Goal: Use online tool/utility: Utilize a website feature to perform a specific function

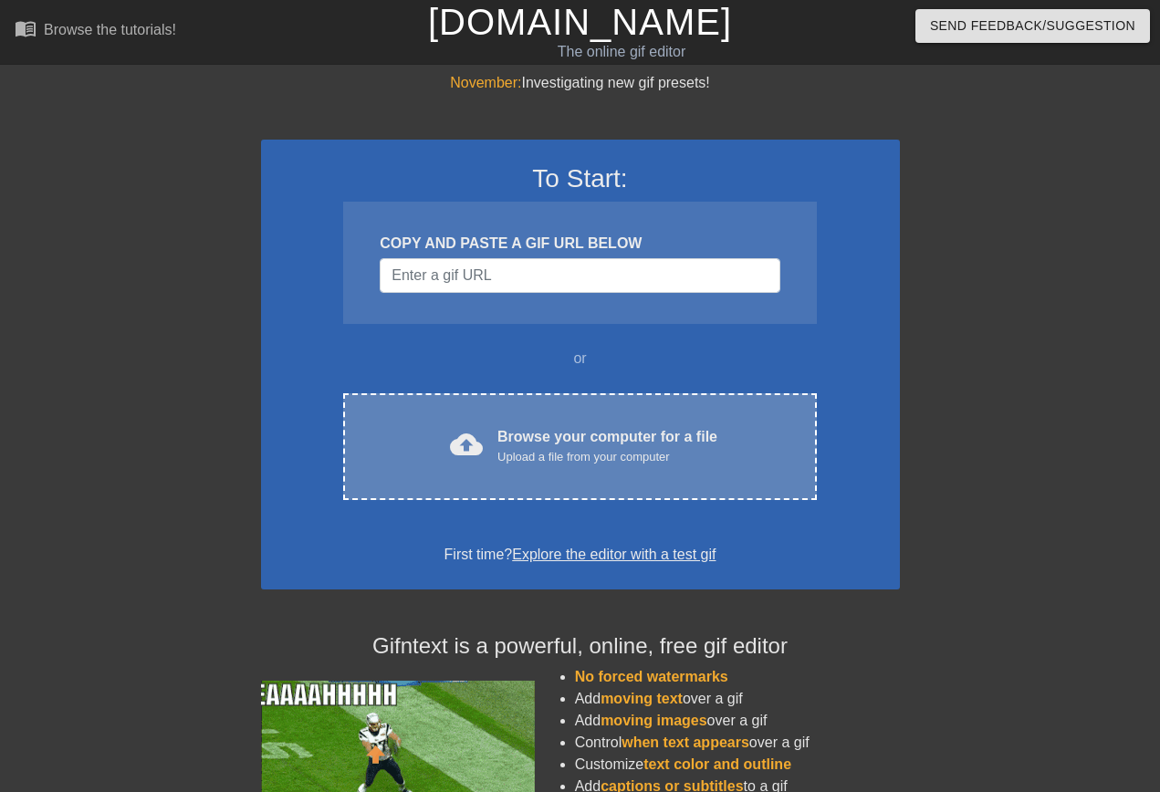
click at [589, 433] on div "Browse your computer for a file Upload a file from your computer" at bounding box center [608, 446] width 220 height 40
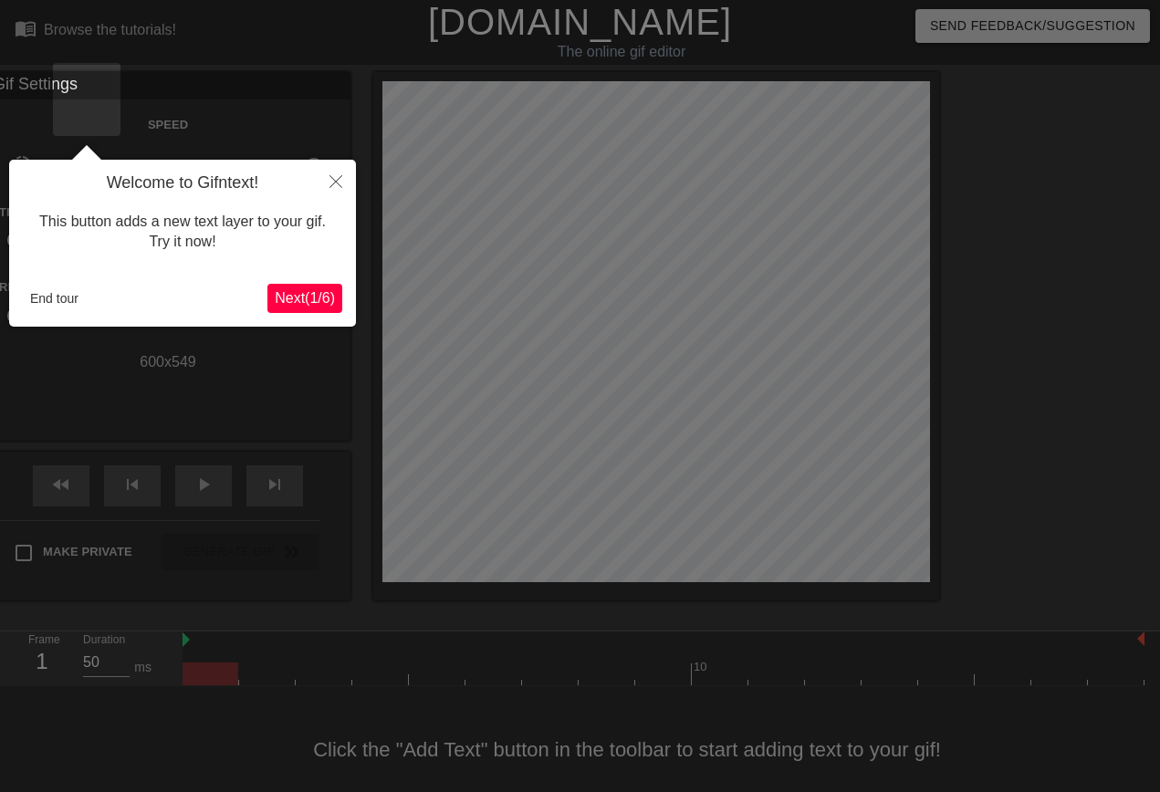
scroll to position [2, 0]
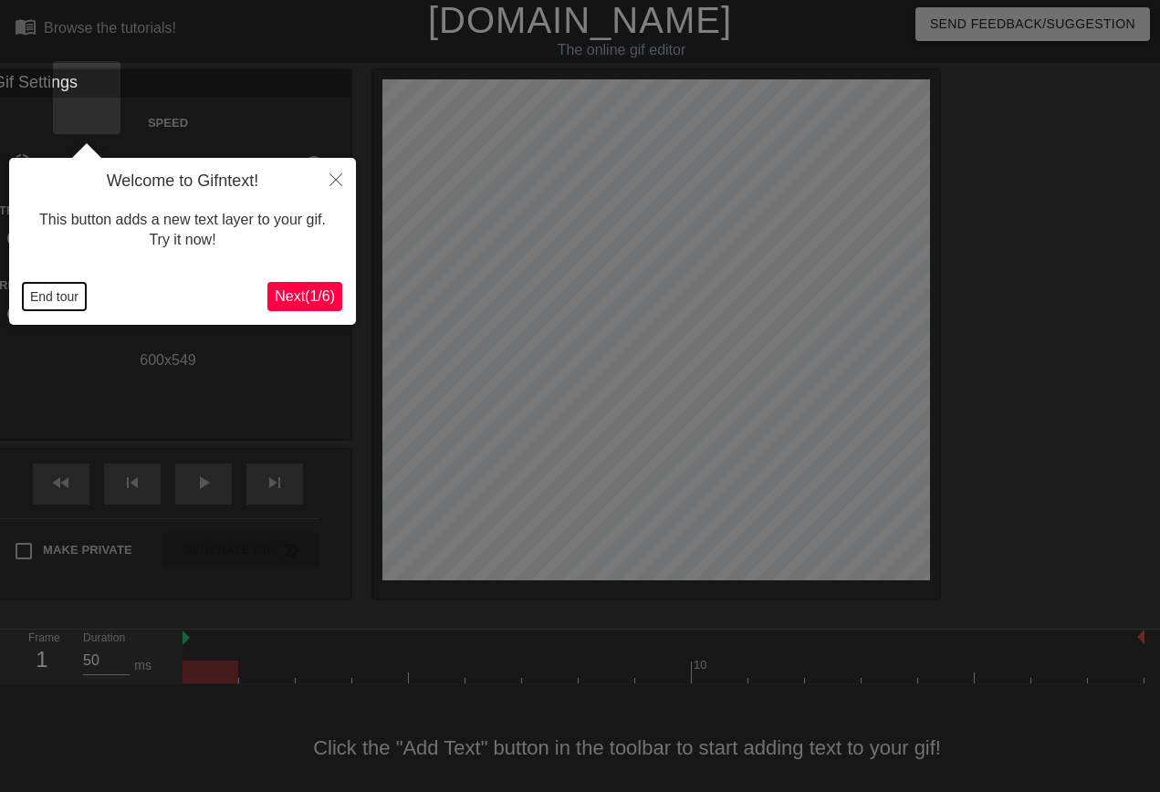
click at [58, 297] on button "End tour" at bounding box center [54, 296] width 63 height 27
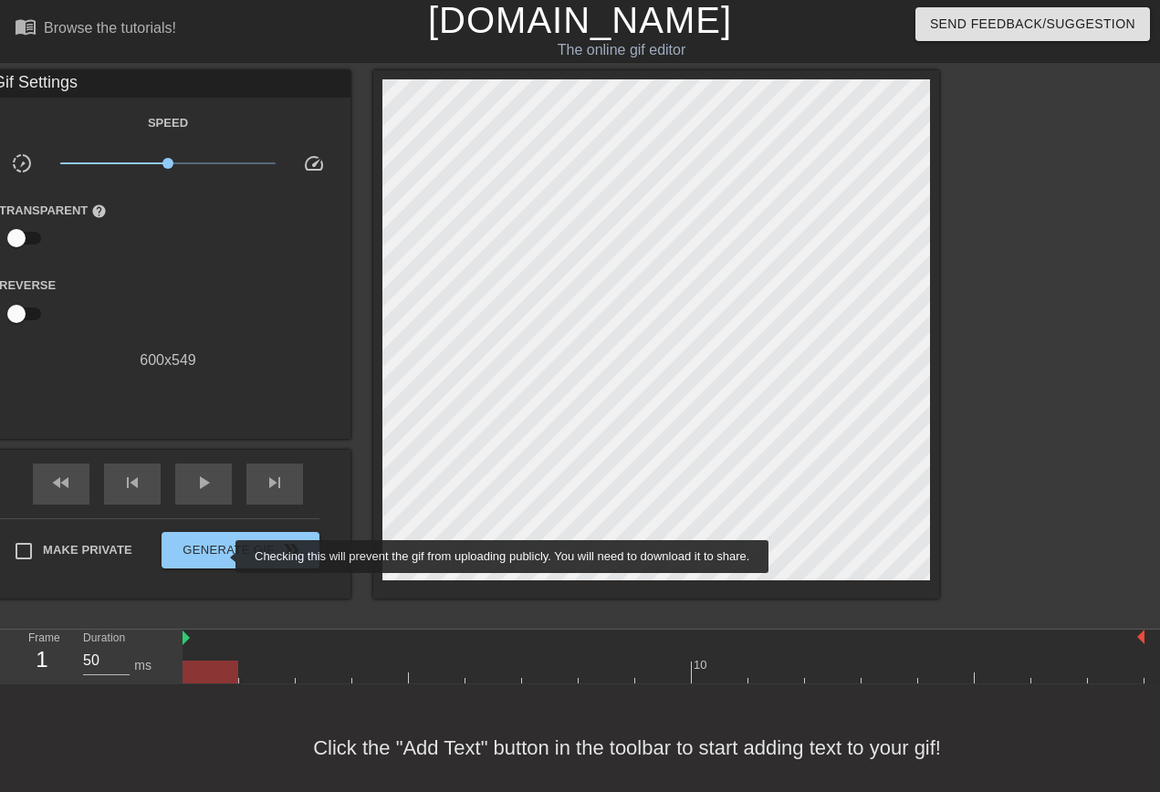
click at [132, 542] on span "Make Private" at bounding box center [87, 550] width 89 height 18
click at [43, 542] on input "Make Private" at bounding box center [24, 551] width 38 height 38
checkbox input "true"
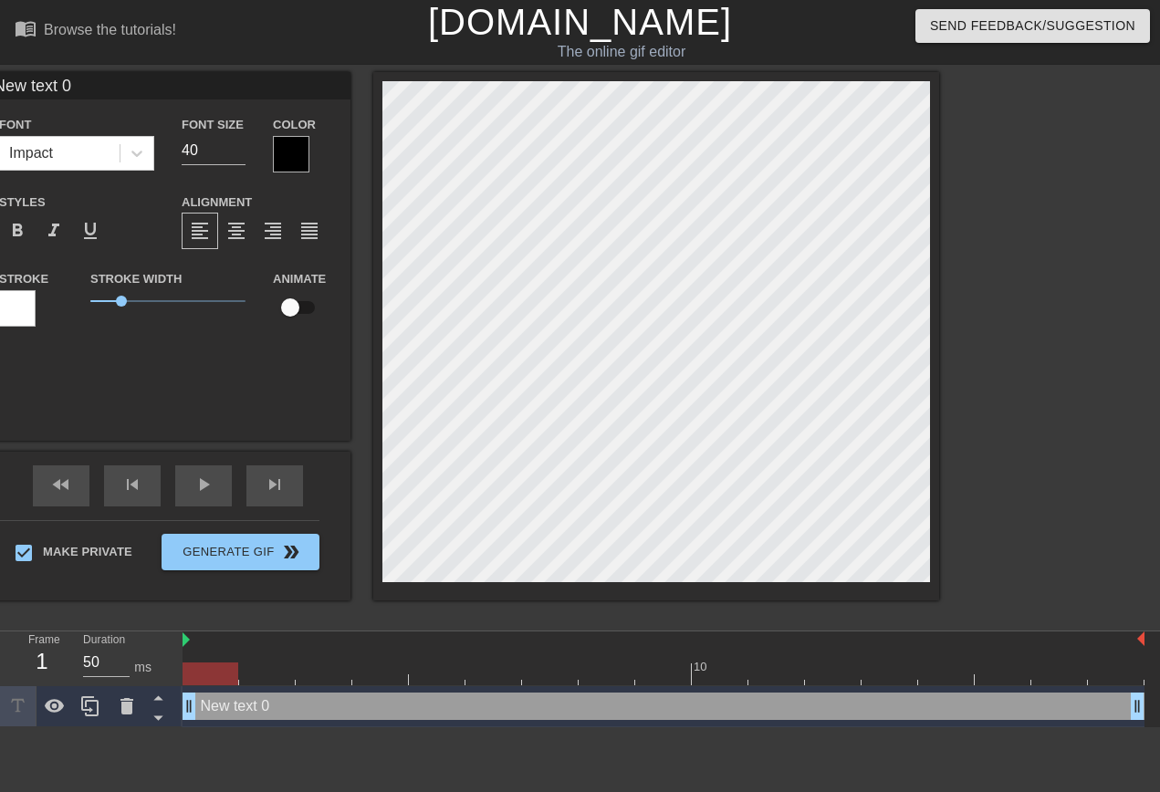
scroll to position [0, 0]
click at [337, 154] on div "Color" at bounding box center [305, 142] width 64 height 59
click at [309, 160] on div at bounding box center [291, 154] width 37 height 37
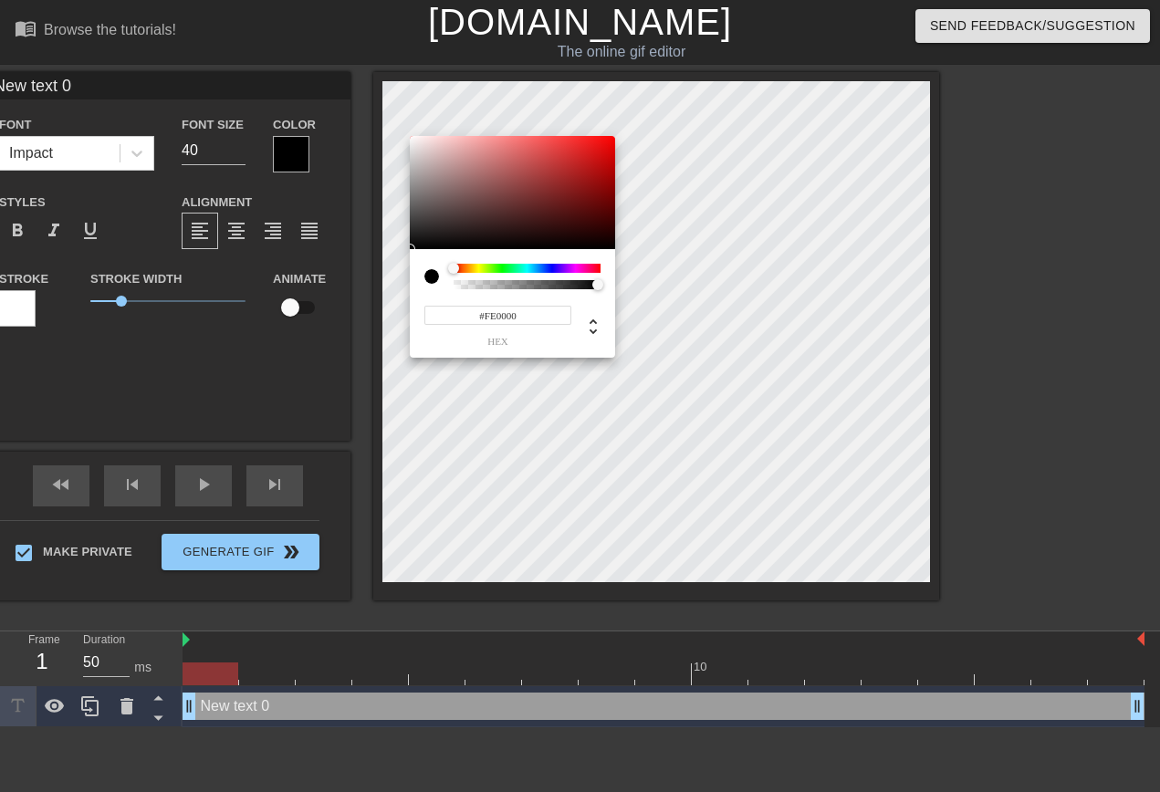
type input "#FF0000"
drag, startPoint x: 653, startPoint y: 146, endPoint x: 746, endPoint y: 119, distance: 97.1
click at [615, 136] on div at bounding box center [512, 192] width 205 height 113
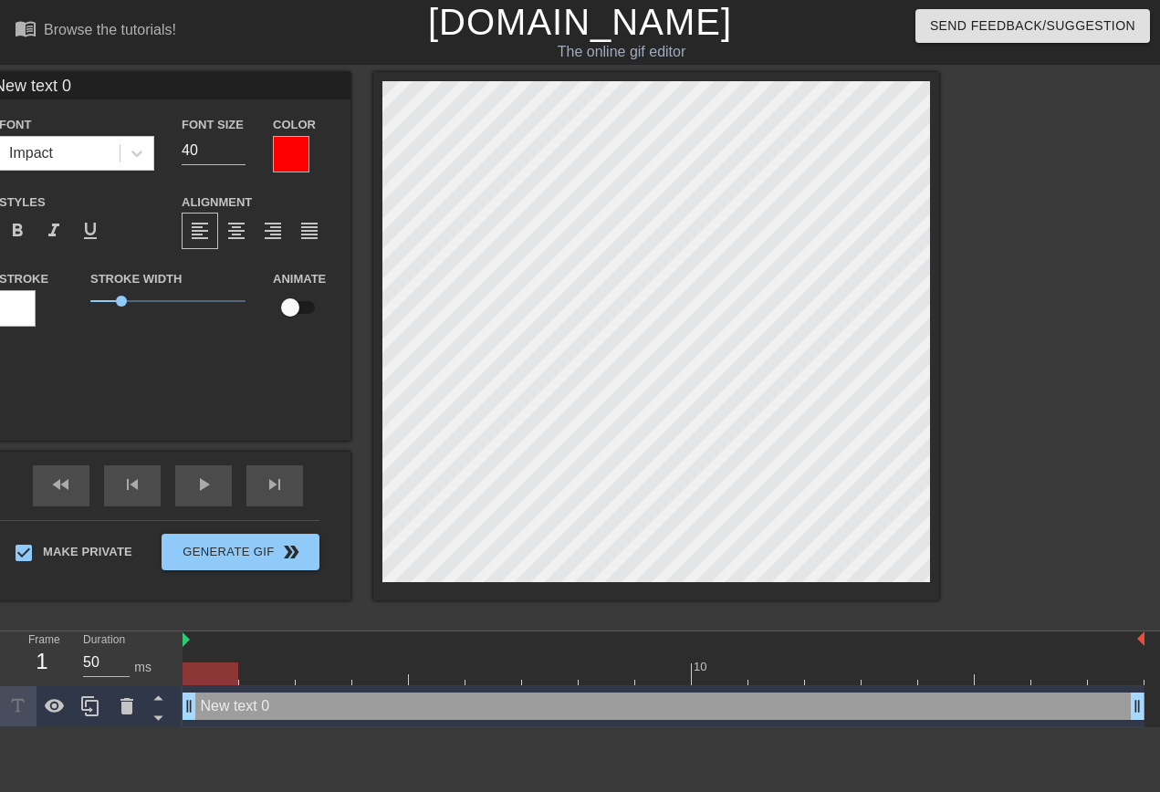
click at [36, 302] on div at bounding box center [17, 308] width 37 height 37
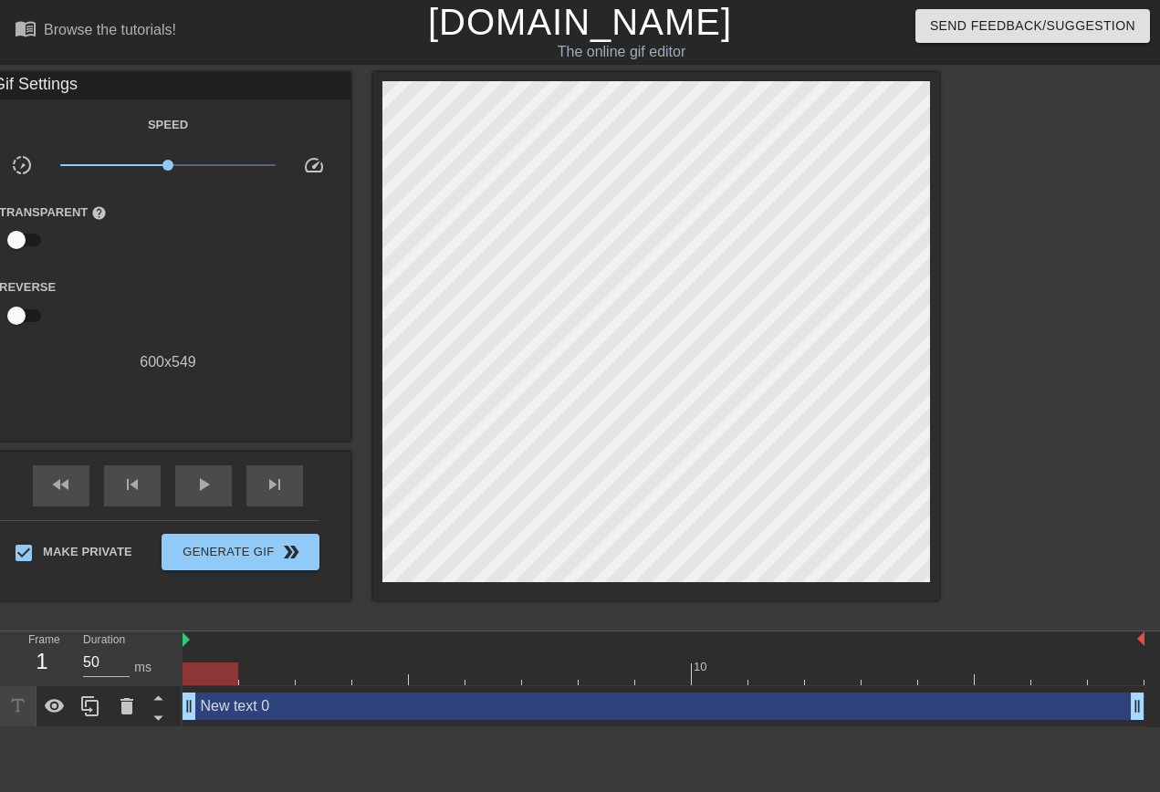
drag, startPoint x: 355, startPoint y: 342, endPoint x: 362, endPoint y: 368, distance: 26.6
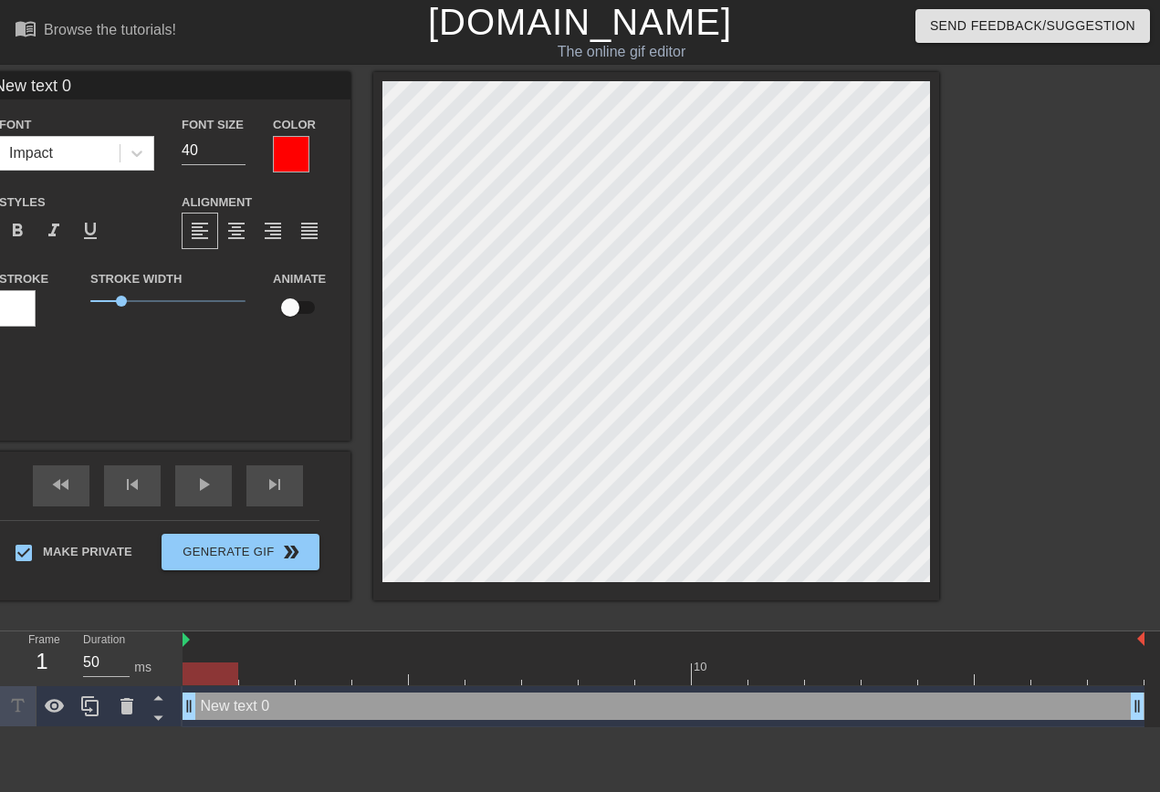
click at [36, 295] on div at bounding box center [17, 308] width 37 height 37
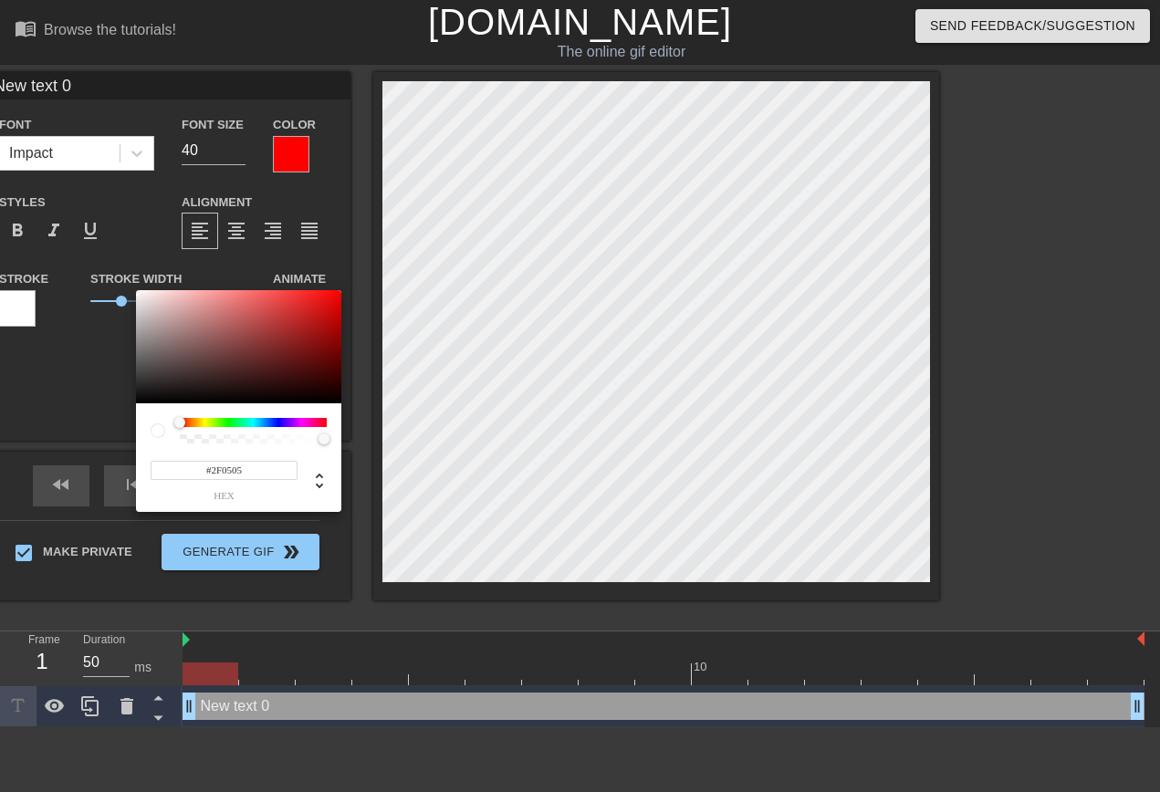
type input "#000000"
drag, startPoint x: 390, startPoint y: 405, endPoint x: 425, endPoint y: 418, distance: 37.8
click at [341, 403] on div at bounding box center [238, 346] width 205 height 113
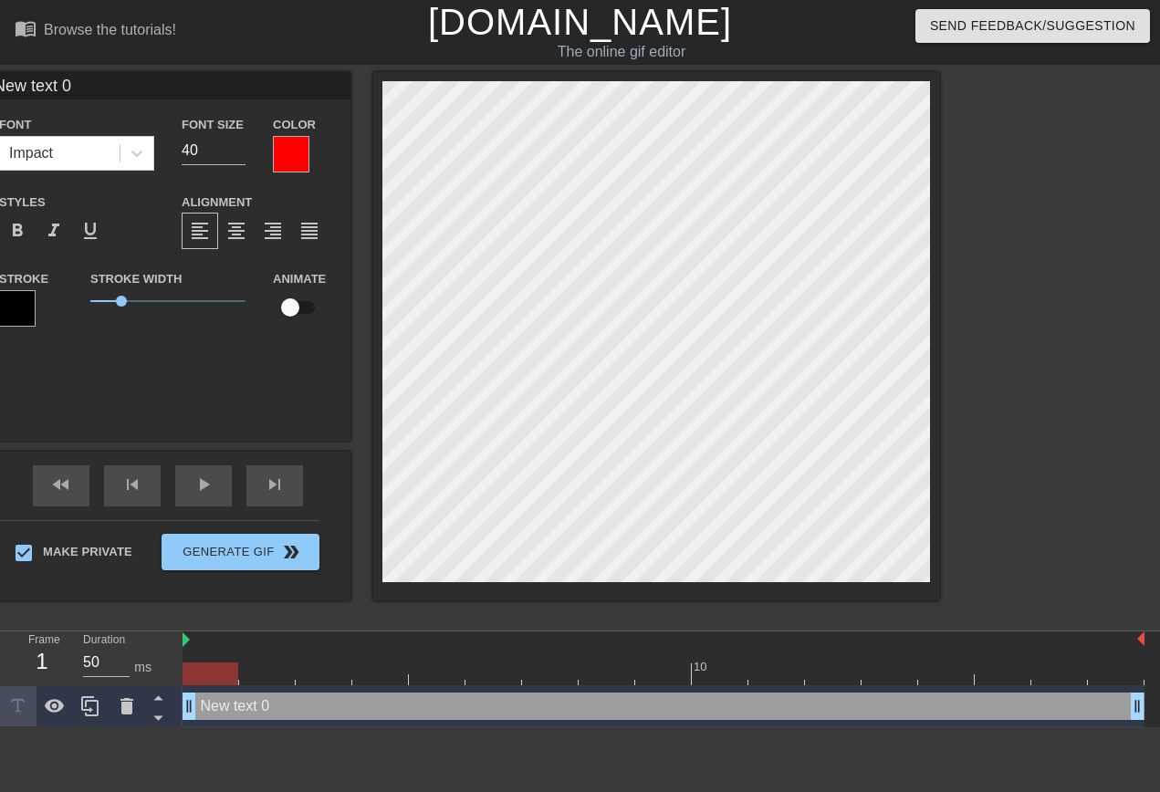
scroll to position [0, 3]
type input "R"
type textarea "R"
type input "Ra"
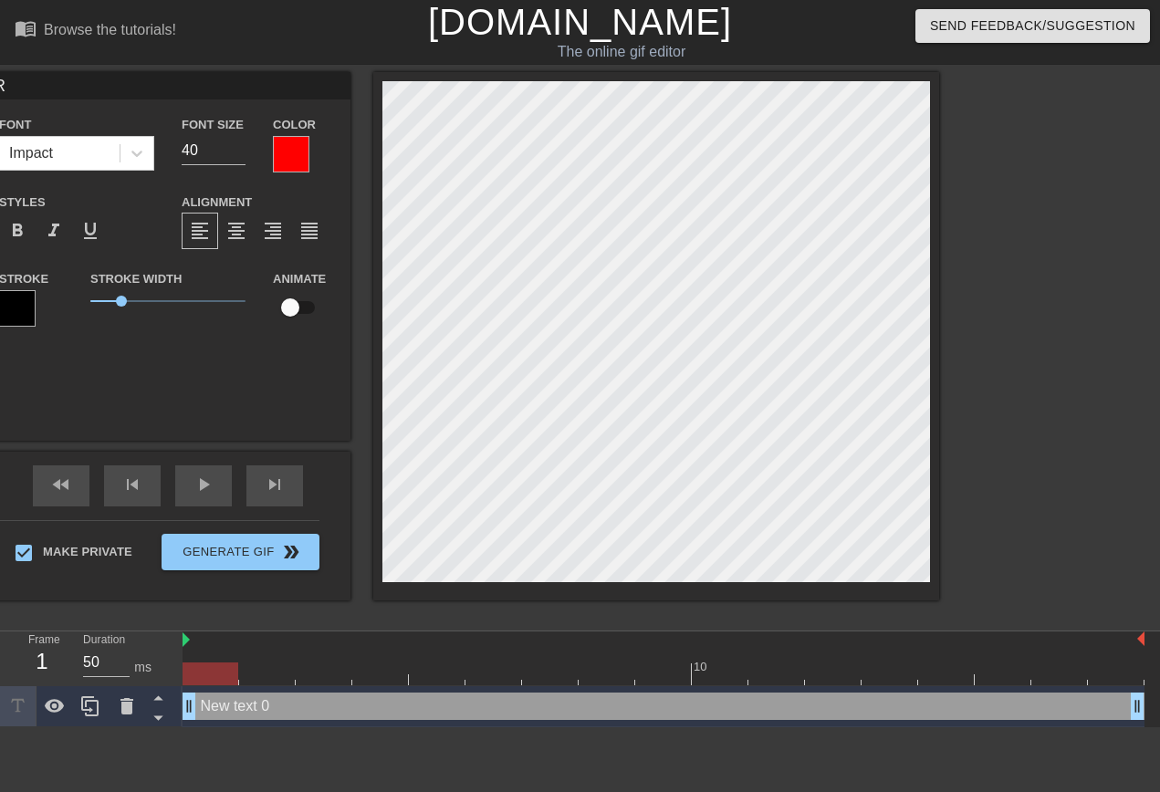
type textarea "Ra"
type input "Ran"
type textarea "Ran"
type input "Rand"
type textarea "Rand"
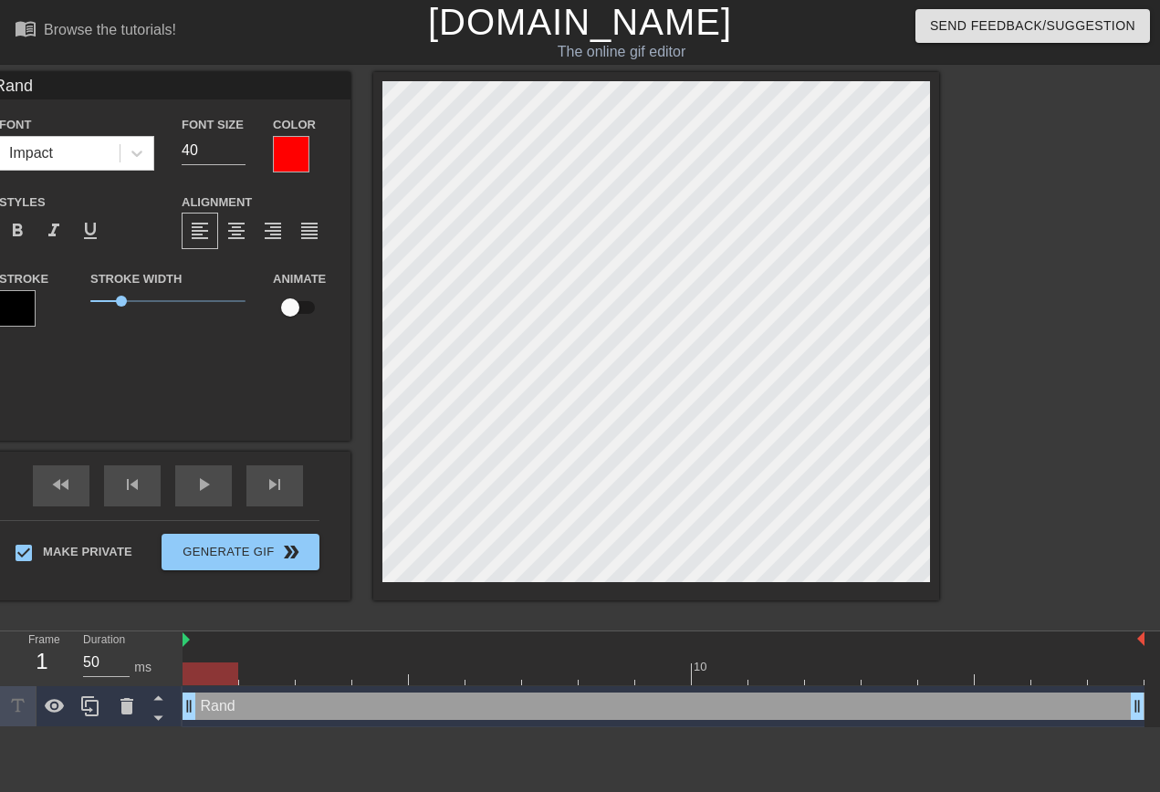
type input "[PERSON_NAME]"
type textarea "[PERSON_NAME]"
type input "Random"
type textarea "Random"
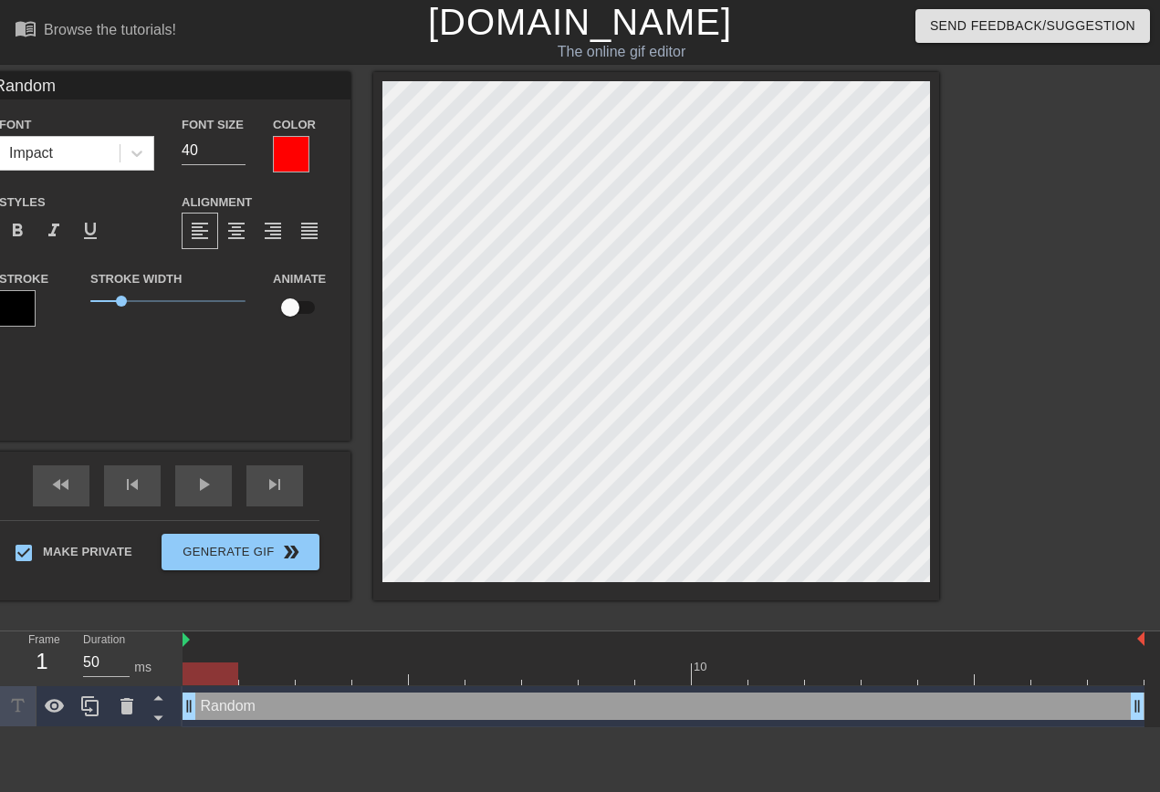
type input "Random"
type textarea "Random"
type input "RandomP"
type textarea "Random P"
type input "RandomPr"
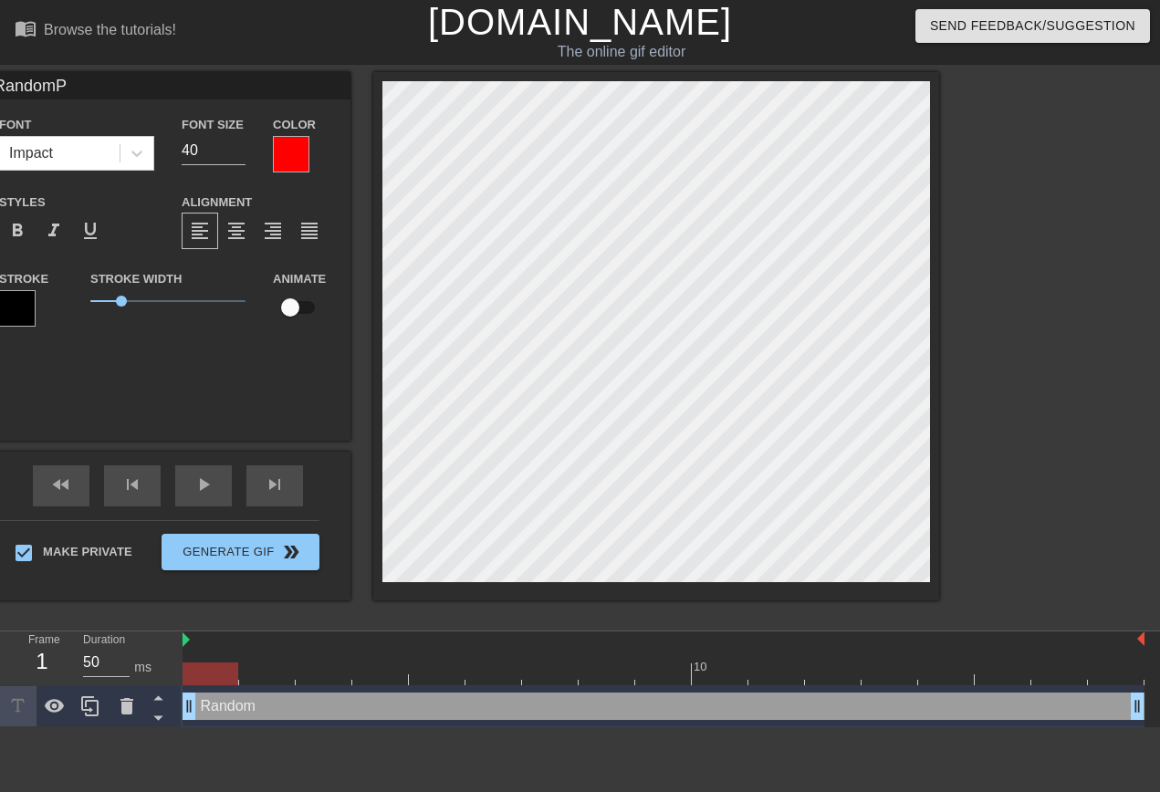
type textarea "Random Pr"
type input "RandomPro"
type textarea "Random Pro"
type input "RandomProu"
type textarea "Random Prou"
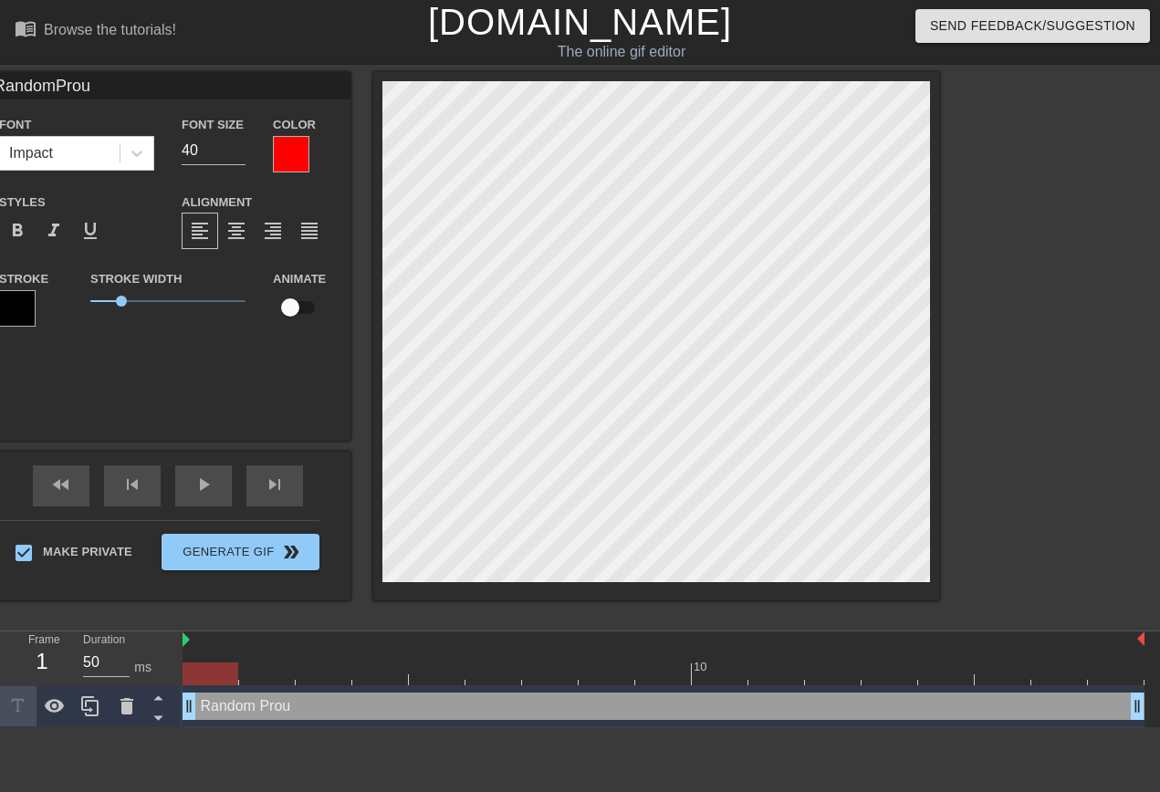
type input "RandomProud"
type textarea "Random Proud"
type input "RandomProud"
type textarea "Random Proud"
type input "RandomProud B"
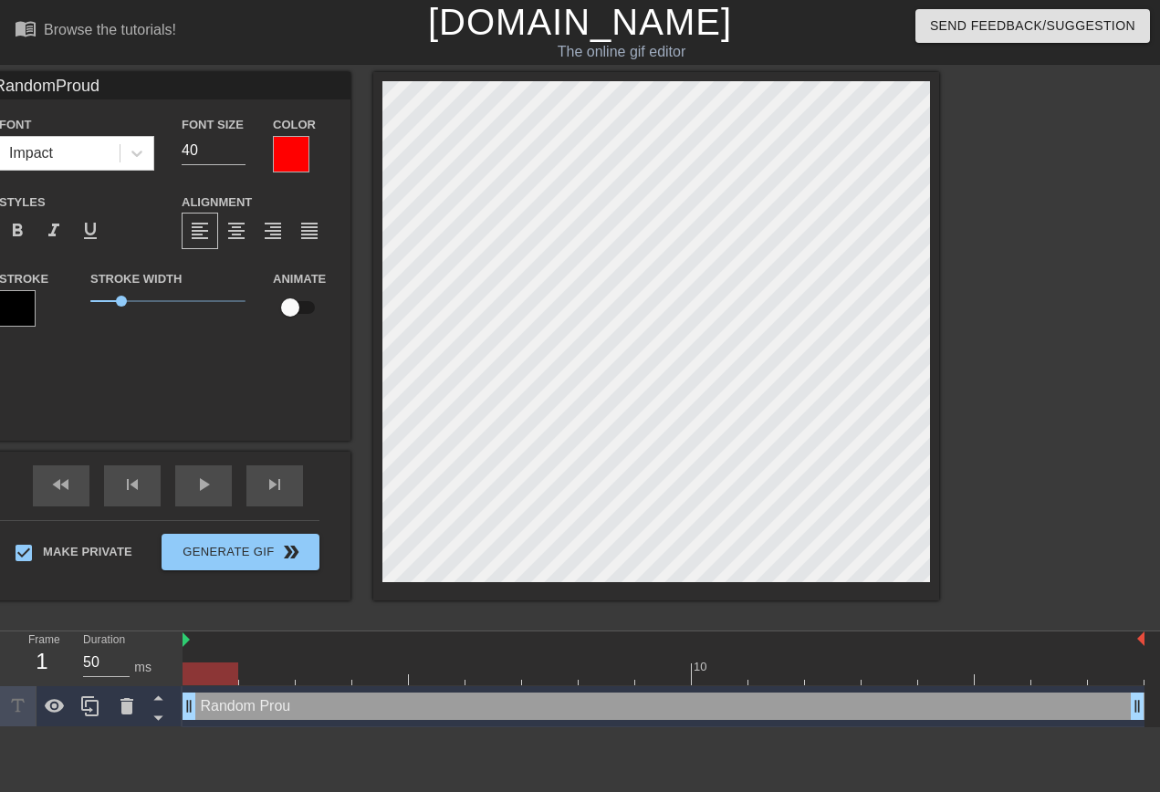
type textarea "Random Proud B"
type input "RandomProud Bo"
type textarea "Random Proud Bo"
type input "RandomProud Boy"
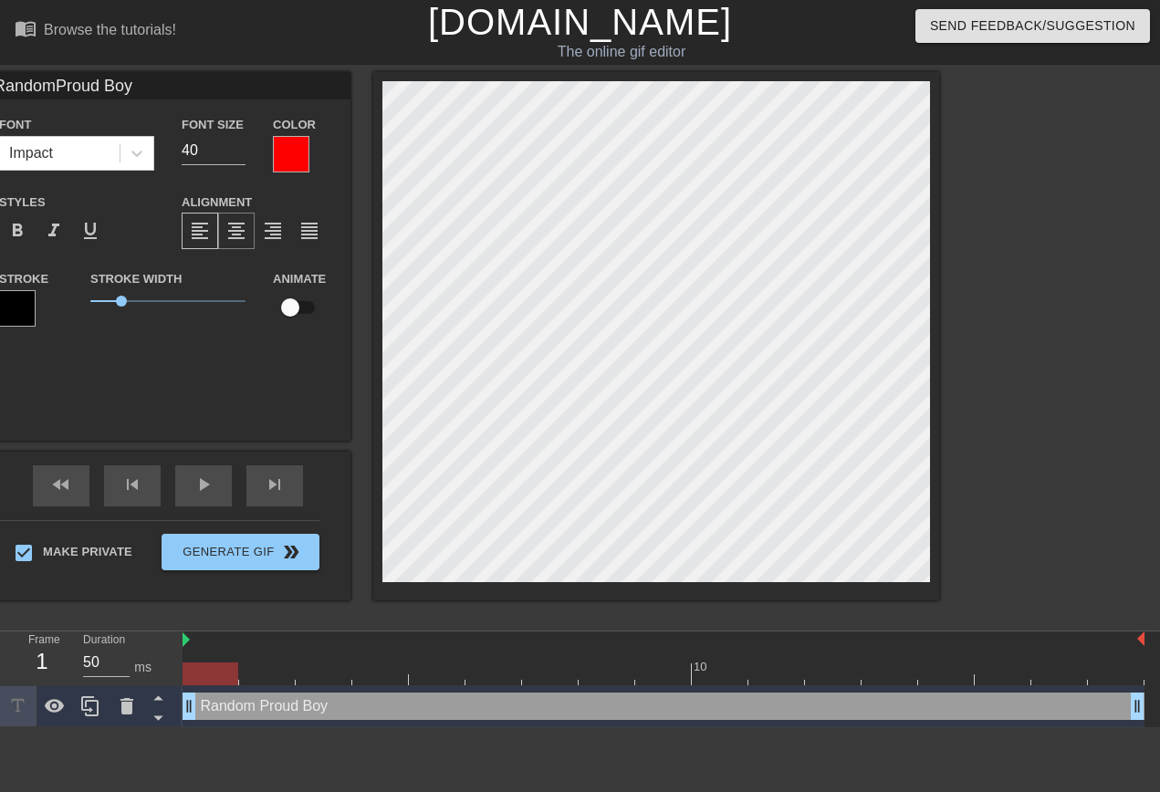
type textarea "Random Proud Boy"
click at [255, 242] on div "format_align_center" at bounding box center [236, 231] width 37 height 37
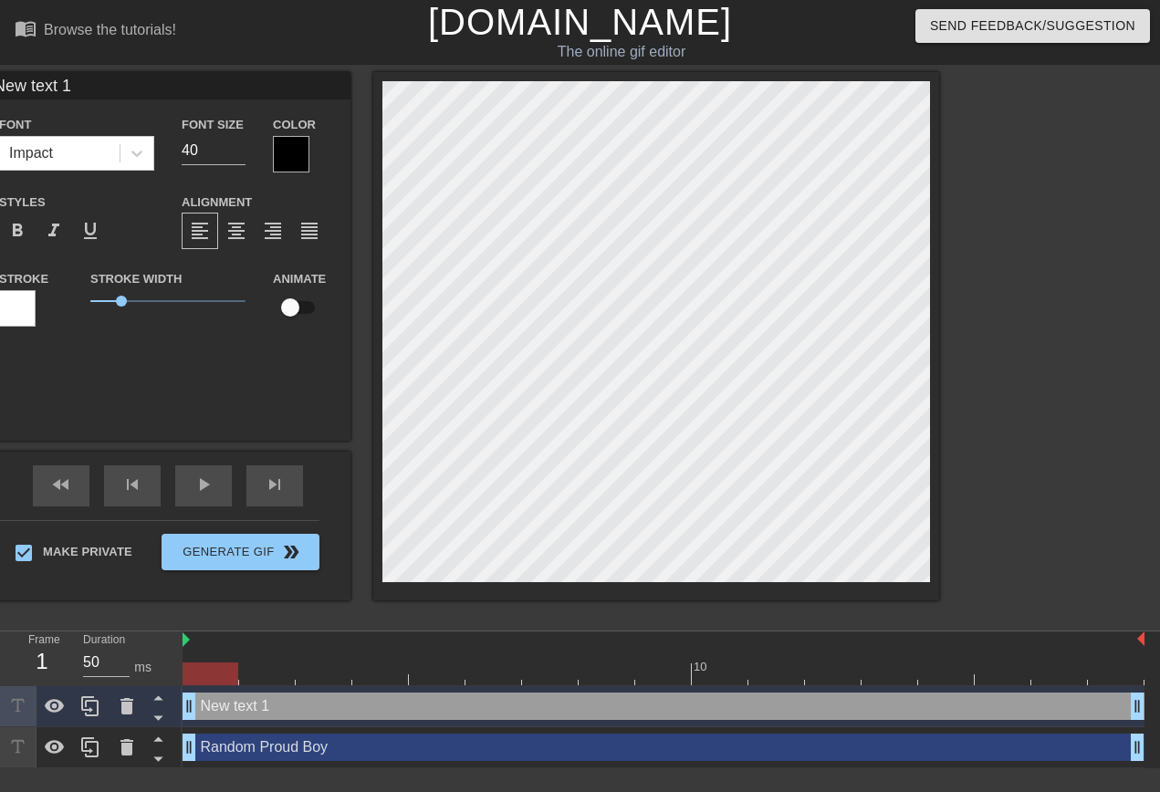
click at [309, 164] on div at bounding box center [291, 154] width 37 height 37
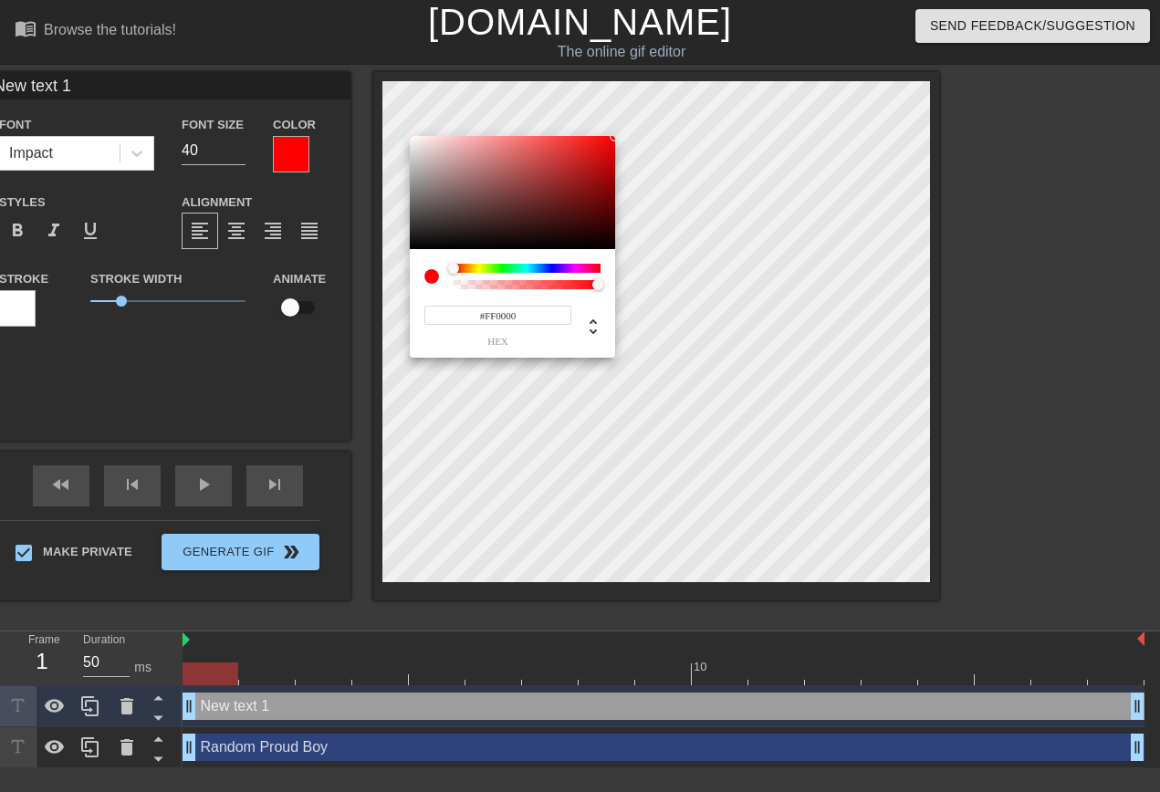
drag, startPoint x: 529, startPoint y: 211, endPoint x: 695, endPoint y: 58, distance: 225.4
click at [615, 136] on div at bounding box center [512, 192] width 205 height 113
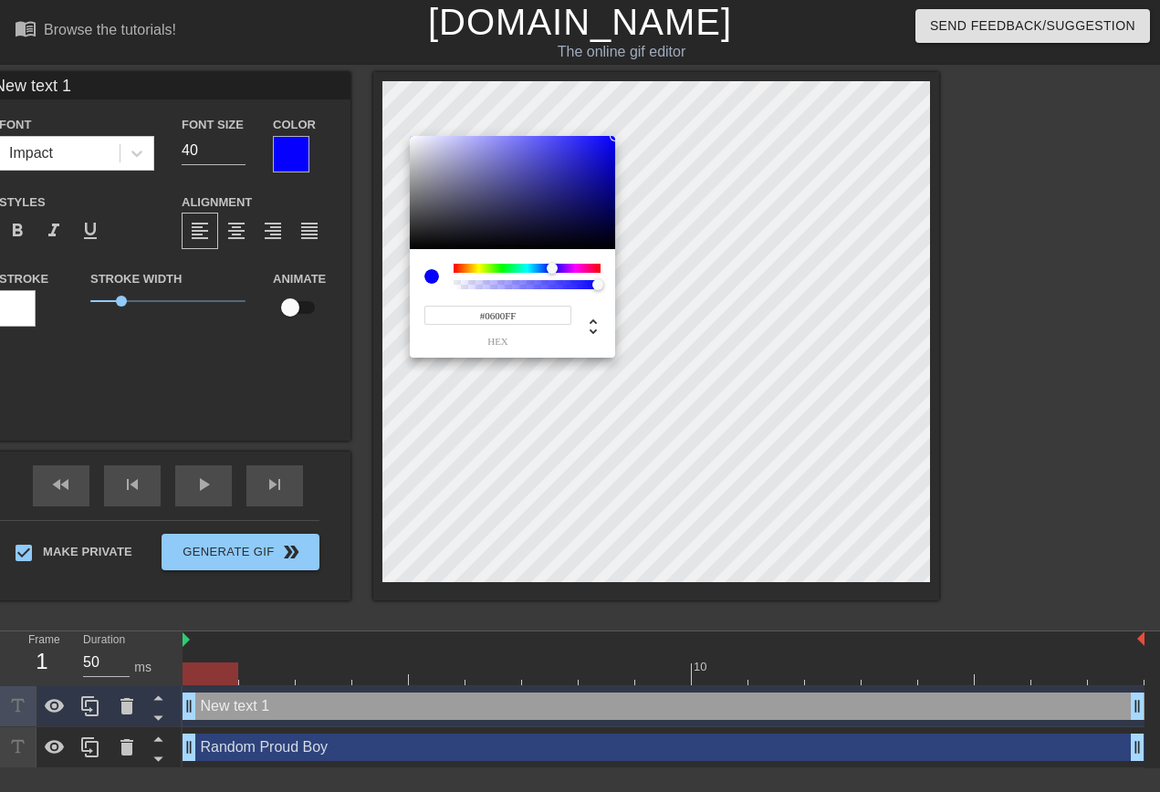
click at [552, 267] on div at bounding box center [527, 268] width 147 height 9
type input "#0016FF"
click at [550, 267] on div at bounding box center [549, 268] width 11 height 11
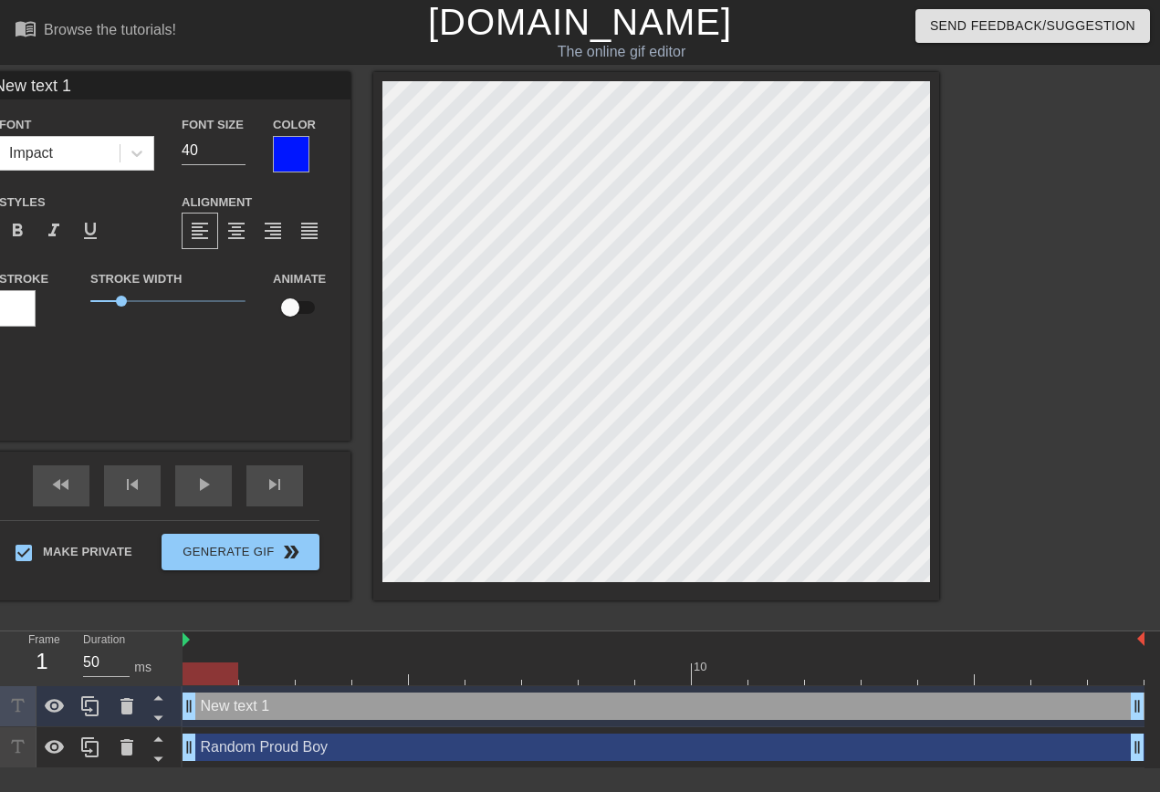
scroll to position [0, 3]
click at [255, 232] on div "format_align_center" at bounding box center [236, 231] width 37 height 37
type input "C"
type textarea "C"
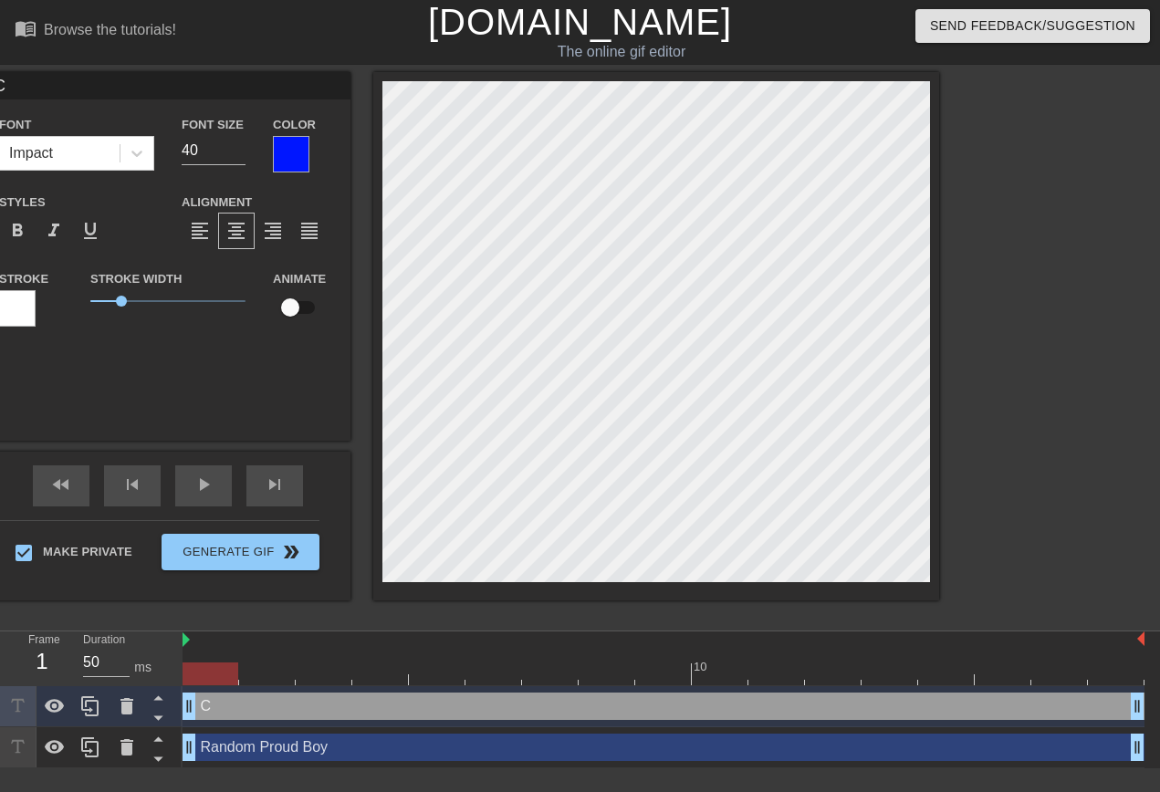
type input "Co"
type textarea "Co"
type input "Col"
type textarea "Col"
type input "Coll"
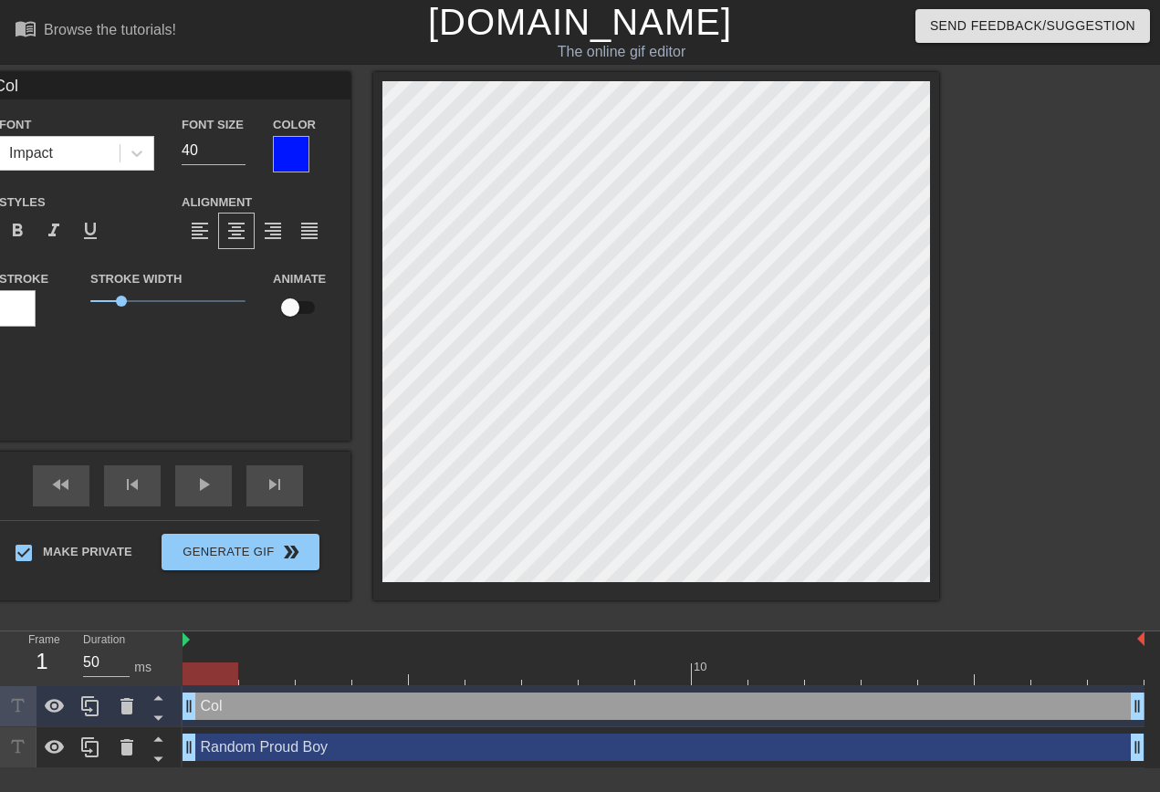
type textarea "Coll"
type input "Colle"
type textarea "Colle"
type input "Colleg"
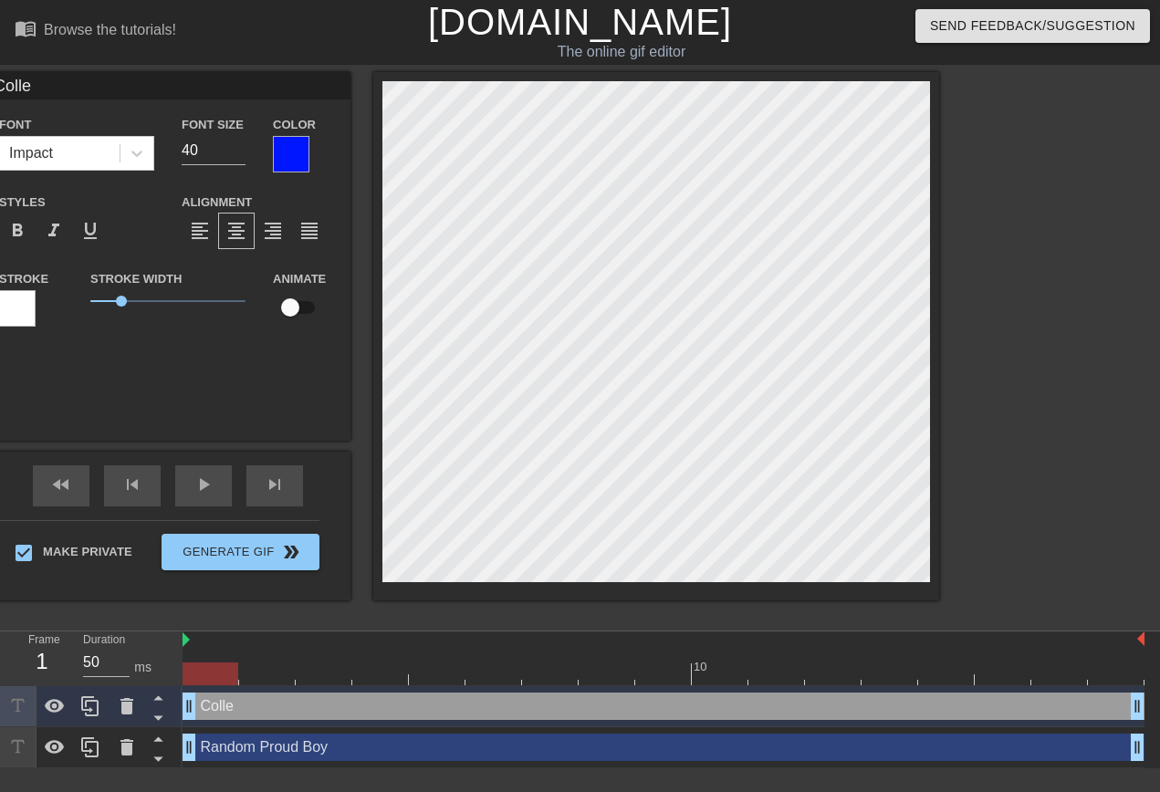
type textarea "Colleg"
type input "College"
type textarea "College"
type input "College"
type textarea "College"
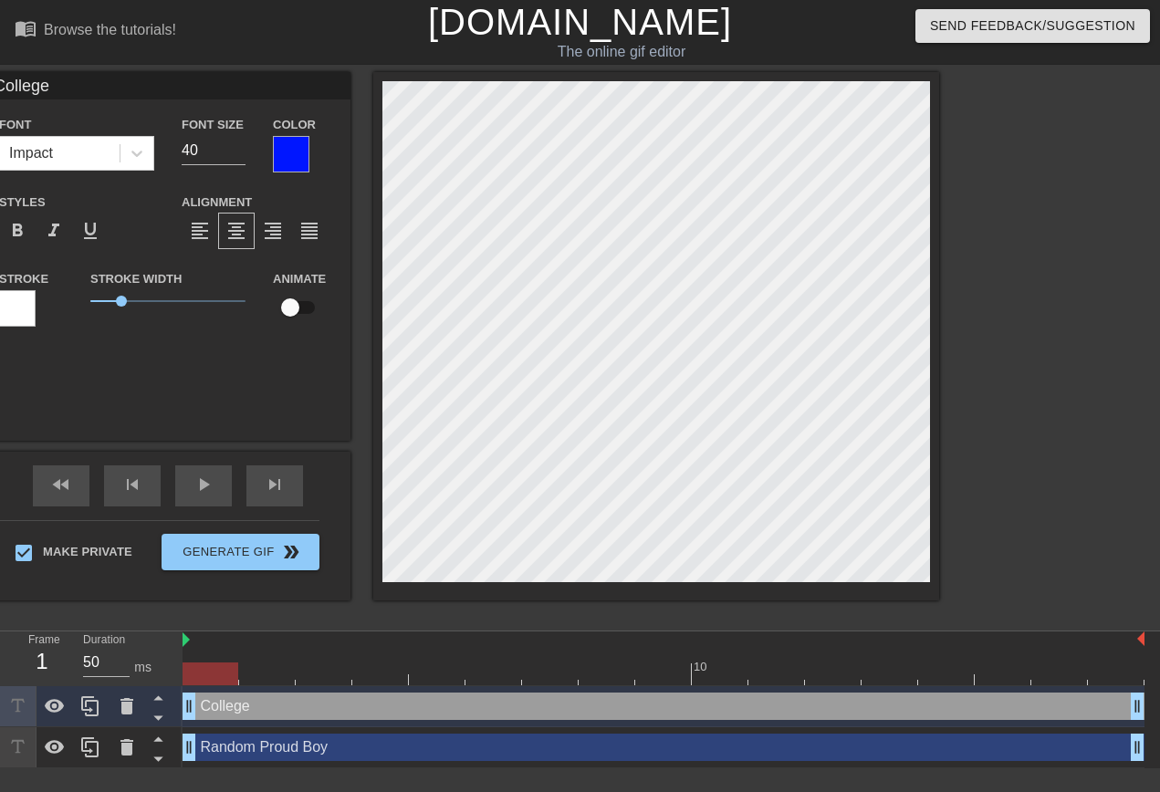
type input "College D"
type textarea "College D"
type input "College DS"
type textarea "College DS"
type input "College DSA"
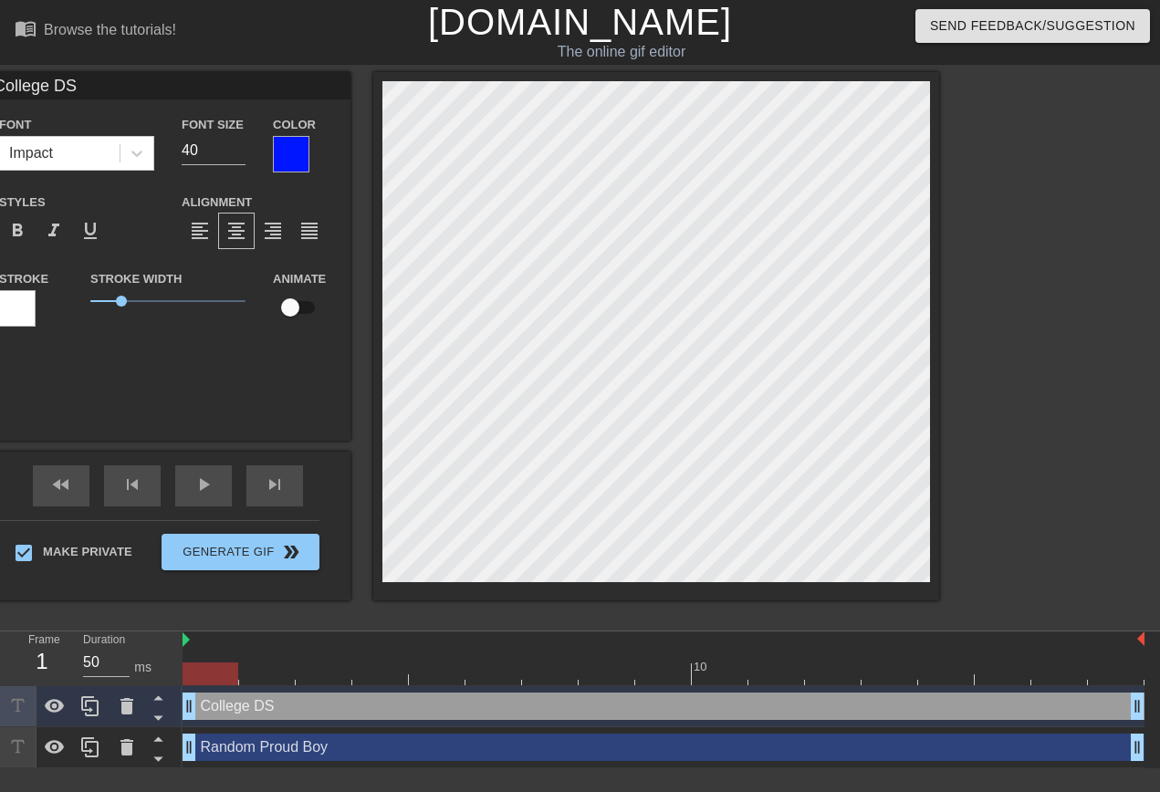
type textarea "College DSA"
type input "College DSA"
type textarea "College DSA"
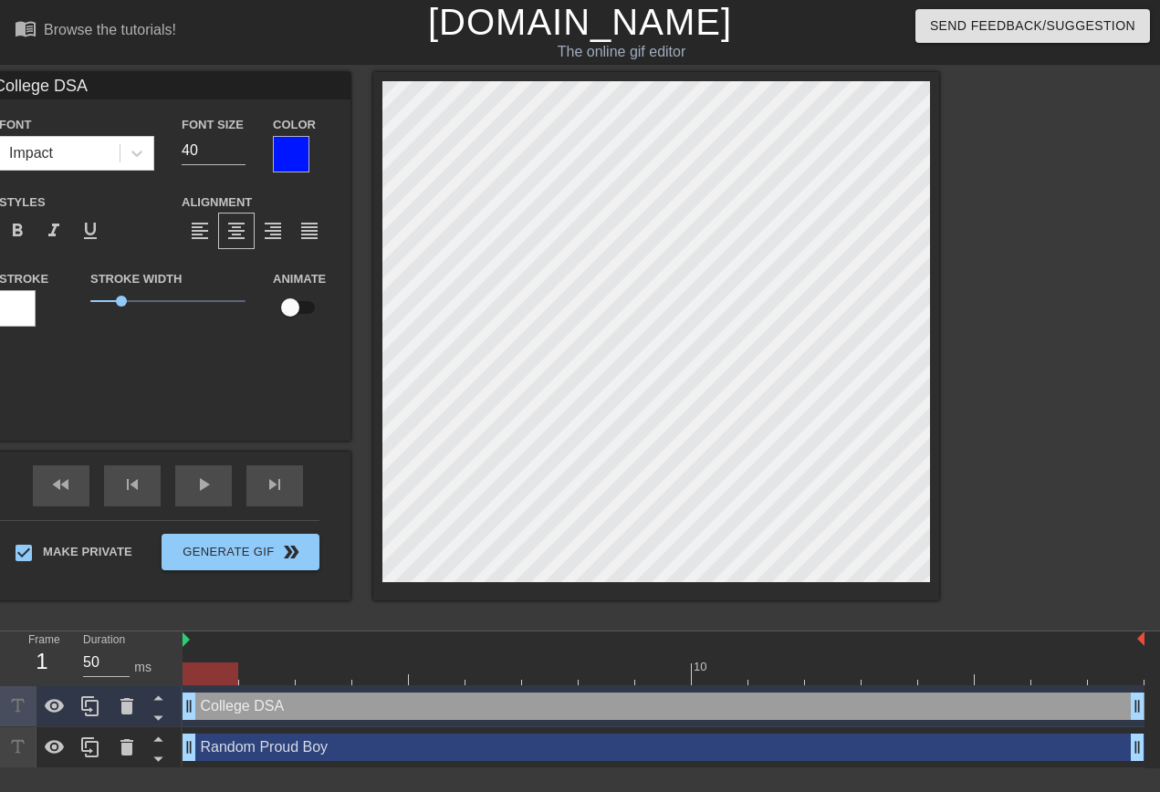
type input "College DSA;"
type textarea "College DSA ;"
type input "College DSA"
type textarea "College DSA"
type input "College DSAl"
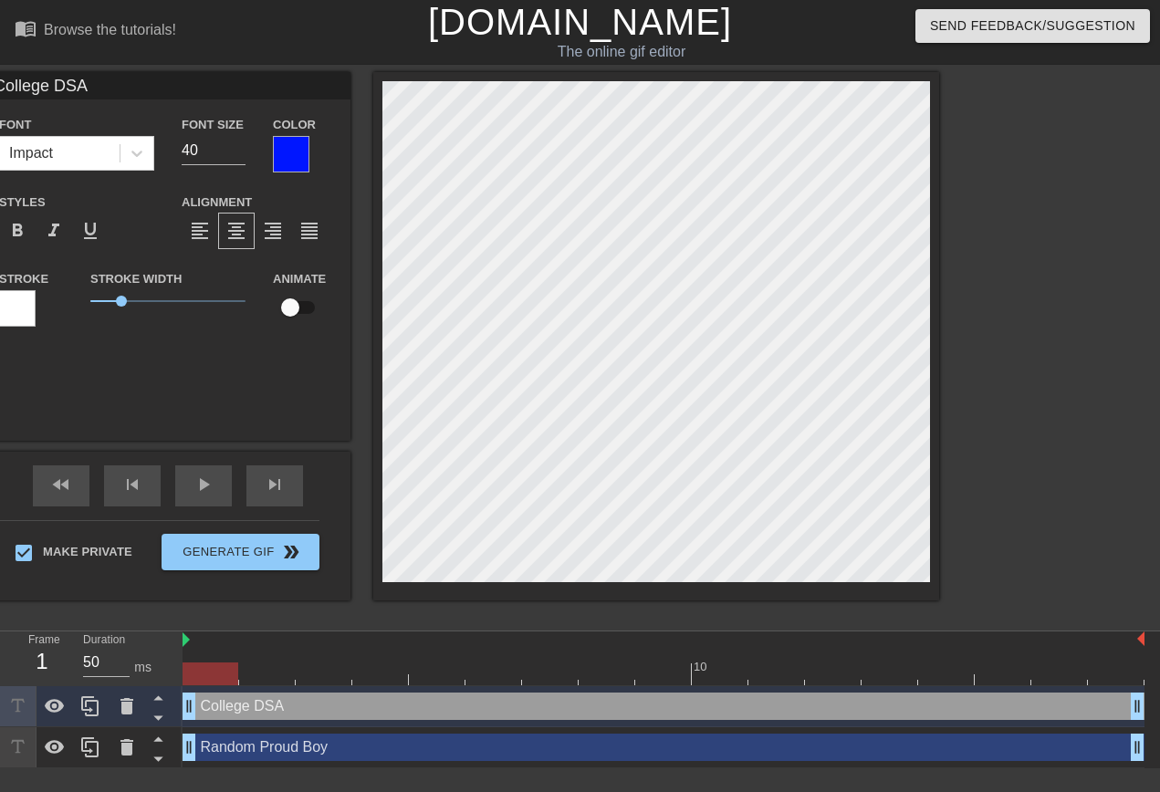
type textarea "College DSA l"
type input "College DSAle"
type textarea "College DSA le"
type input "College DSAlea"
type textarea "College DSA lea"
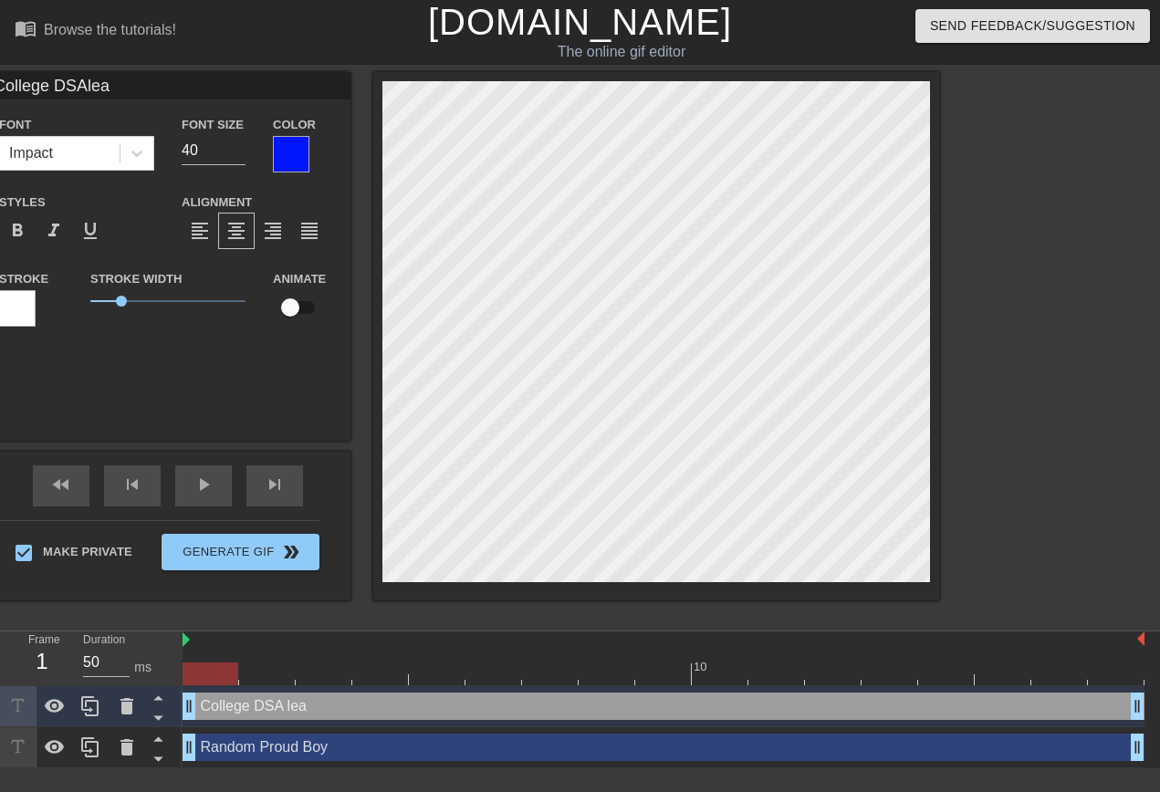
type input "College DSAlead"
type textarea "College DSA lead"
type input "College DSAleade"
type textarea "College DSA leade"
type input "College DSAleader"
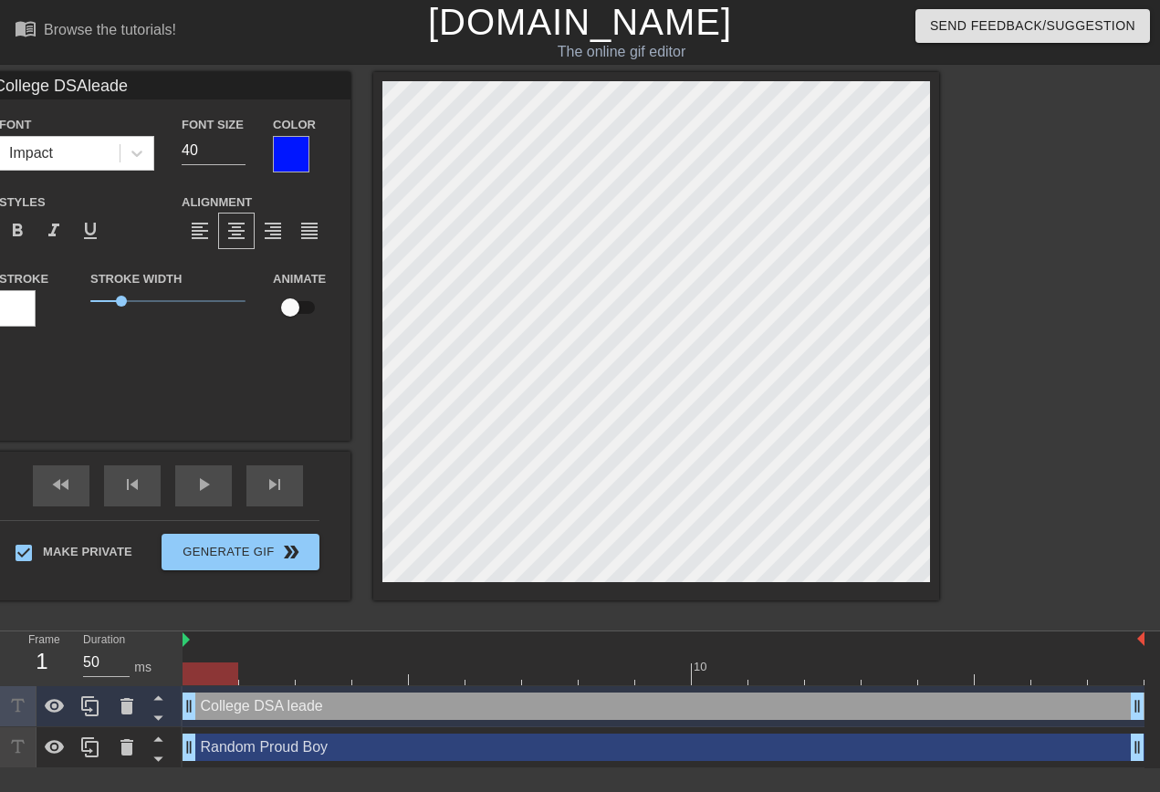
type textarea "College DSA leader"
click at [351, 393] on div "College DSAleader Font Impact Font Size 40 Color Styles format_bold format_ital…" at bounding box center [167, 256] width 365 height 369
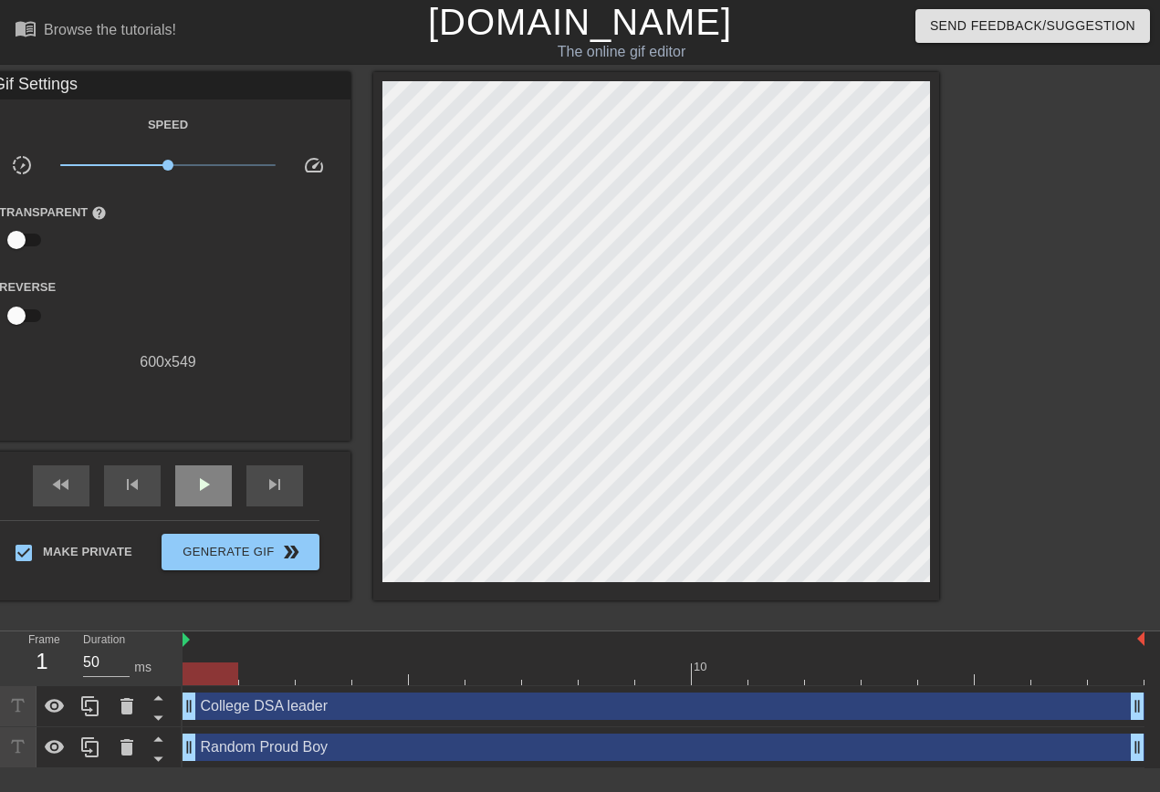
click at [317, 485] on div "fast_rewind skip_previous play_arrow skip_next" at bounding box center [168, 486] width 298 height 68
click at [215, 488] on span "play_arrow" at bounding box center [204, 485] width 22 height 22
click at [215, 488] on span "pause" at bounding box center [204, 485] width 22 height 22
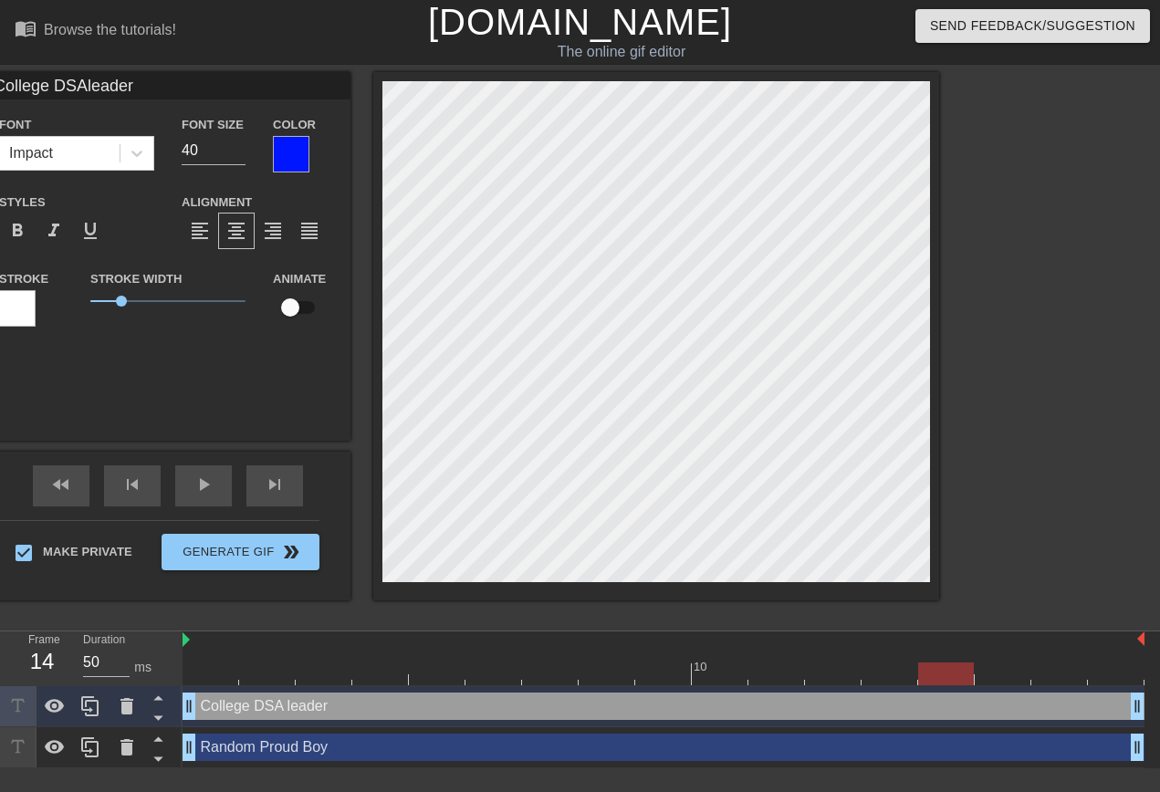
click at [309, 152] on div at bounding box center [291, 154] width 37 height 37
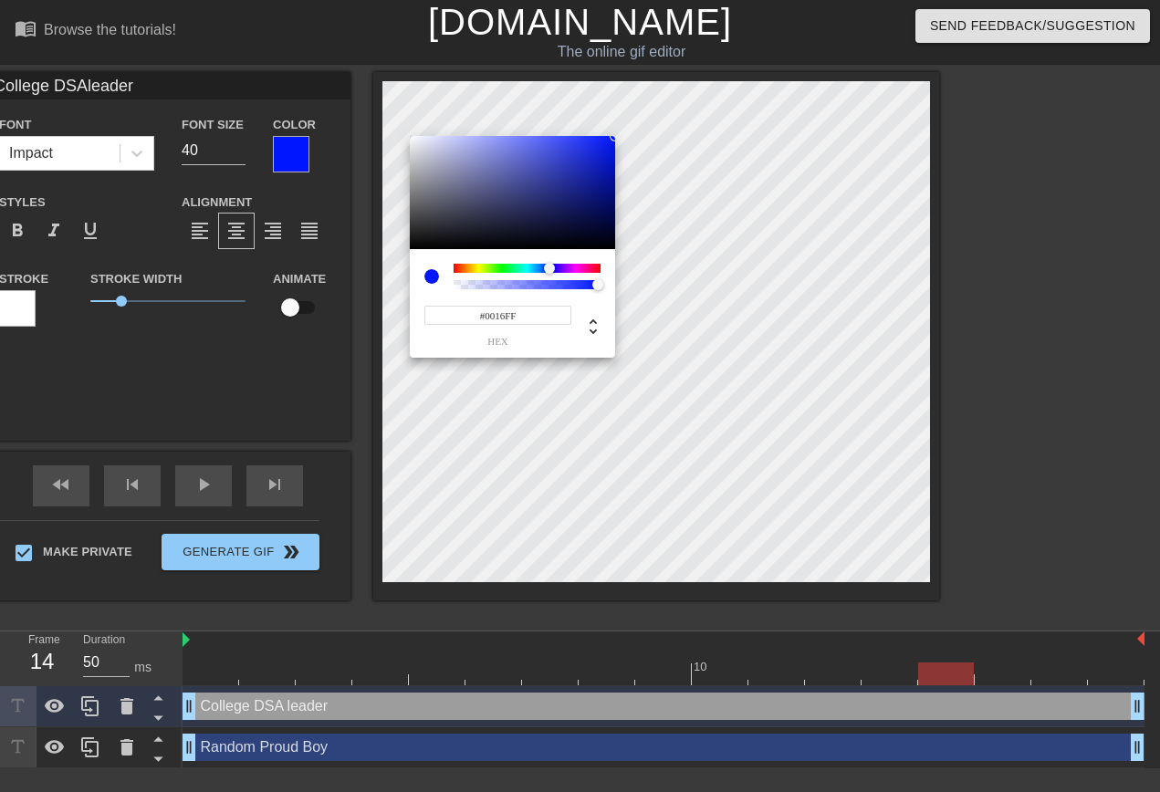
type input "College DSAleader"
type input "0"
type input "College DSAleader"
type input "0.69"
type input "College DSAleader"
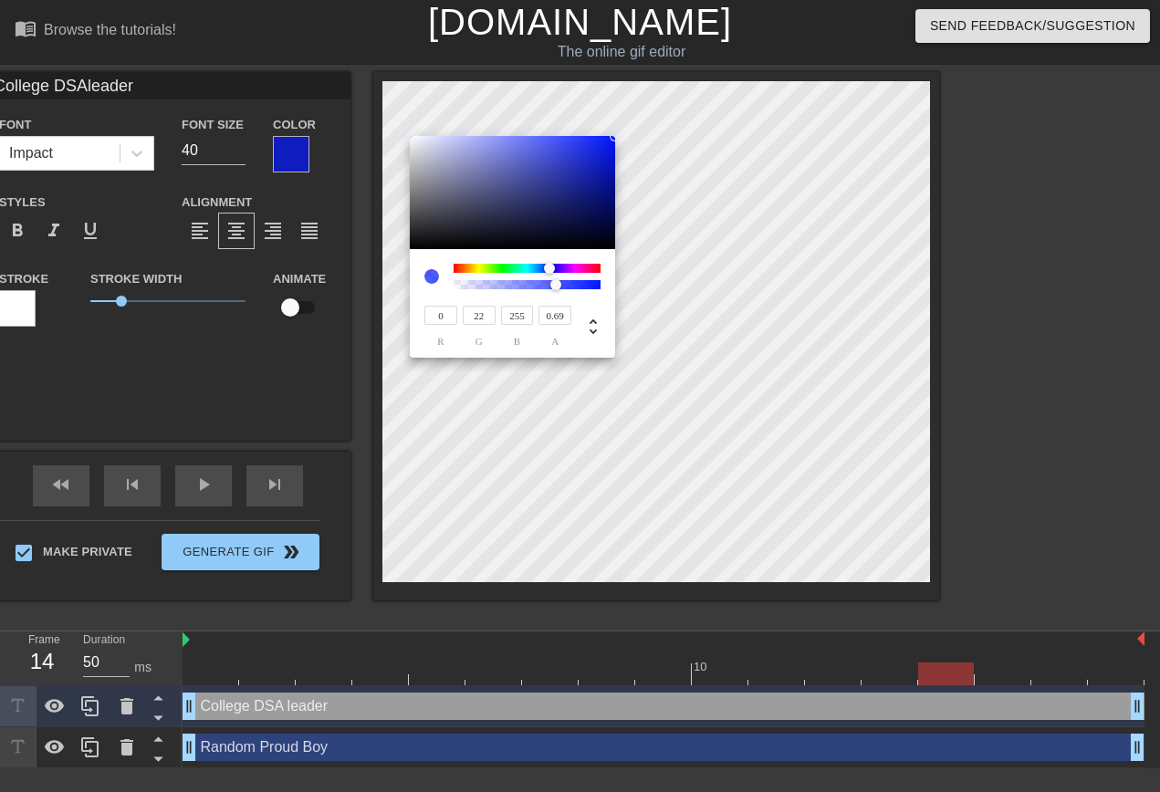
type input "0.68"
type input "College DSAleader"
type input "0.67"
type input "College DSAleader"
type input "0.66"
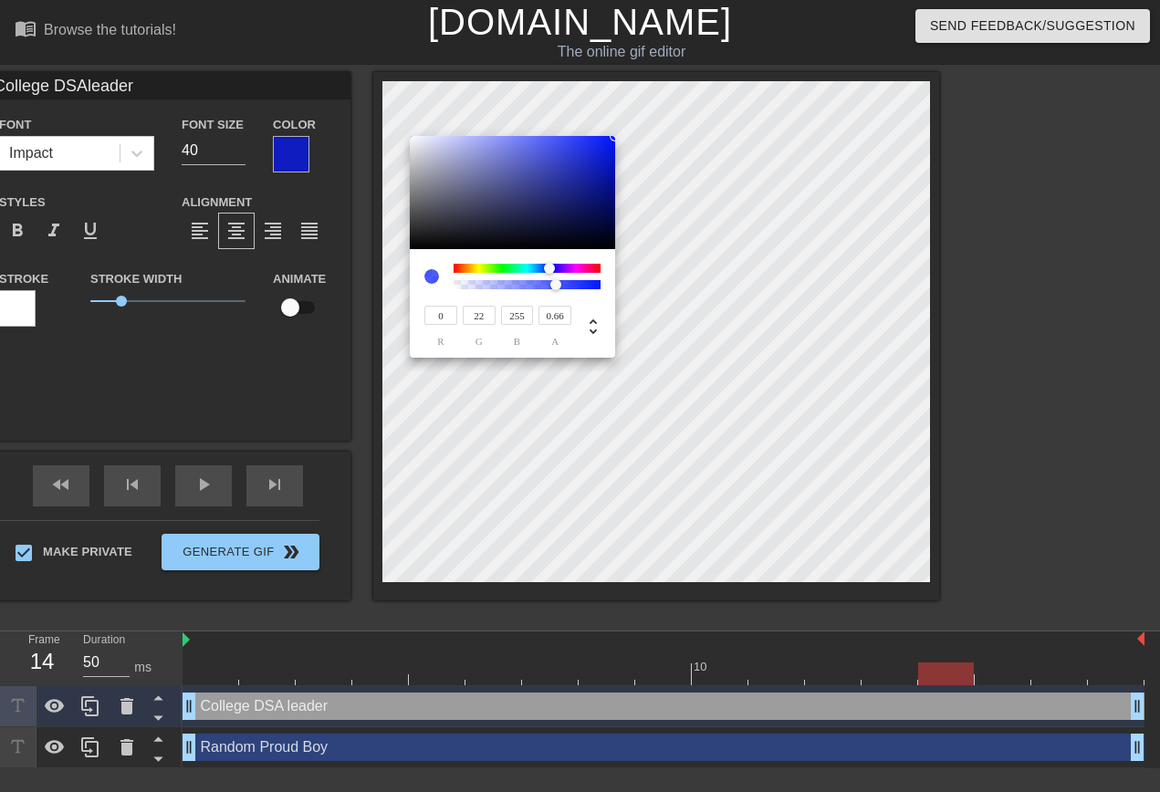
type input "College DSAleader"
type input "0.65"
type input "College DSAleader"
type input "0.64"
type input "College DSAleader"
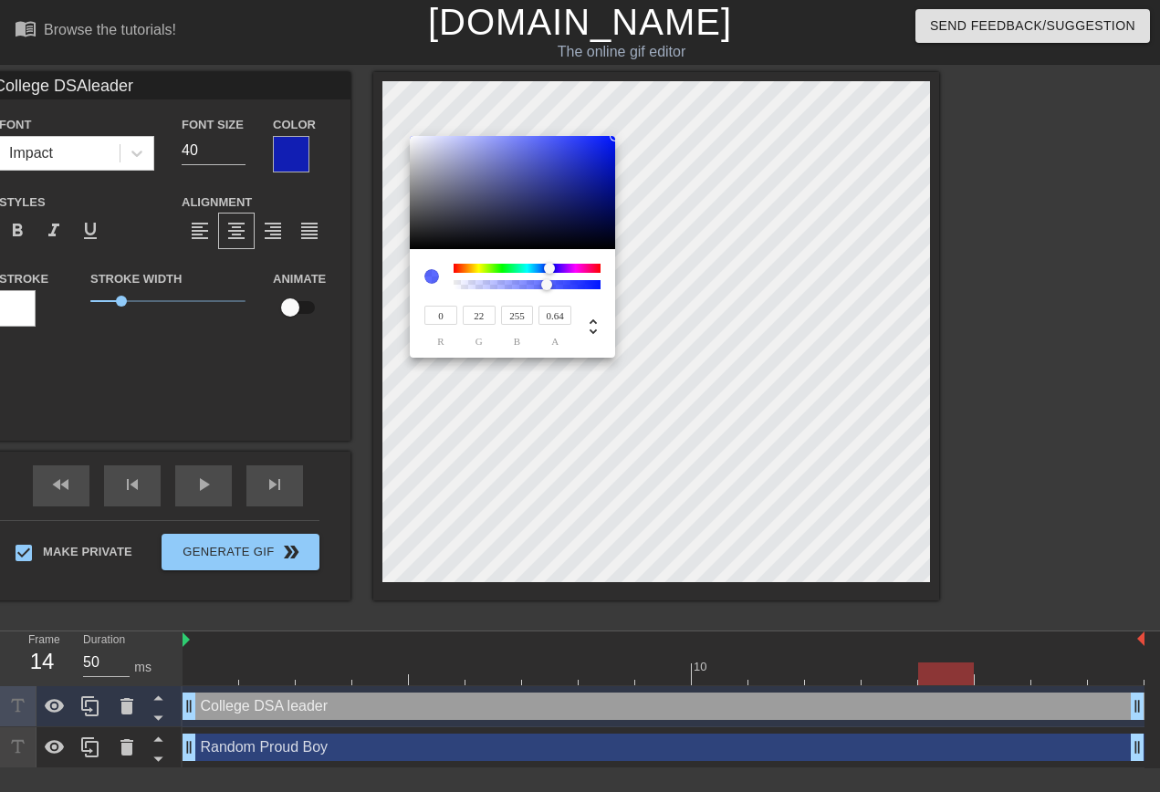
type input "0.63"
type input "College DSAleader"
type input "0.62"
type input "College DSAleader"
type input "0.61"
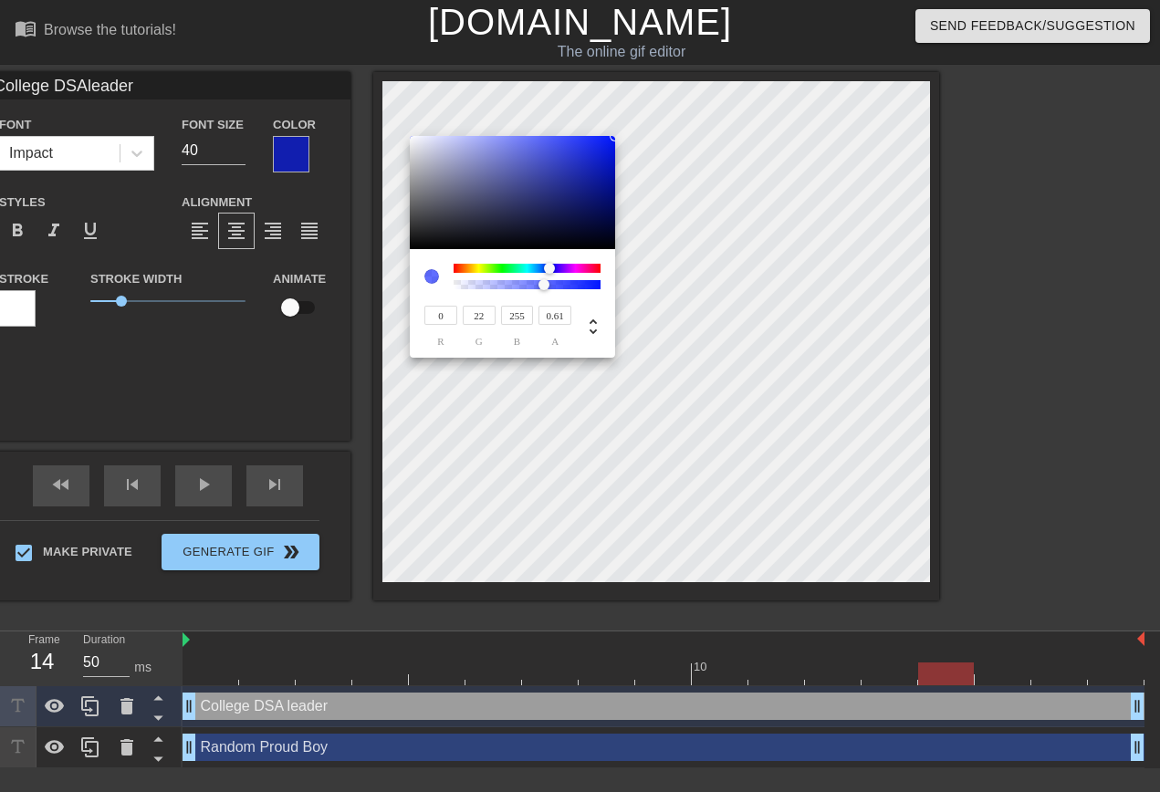
type input "College DSAleader"
type input "0.6"
type input "College DSAleader"
type input "0.59"
type input "College DSAleader"
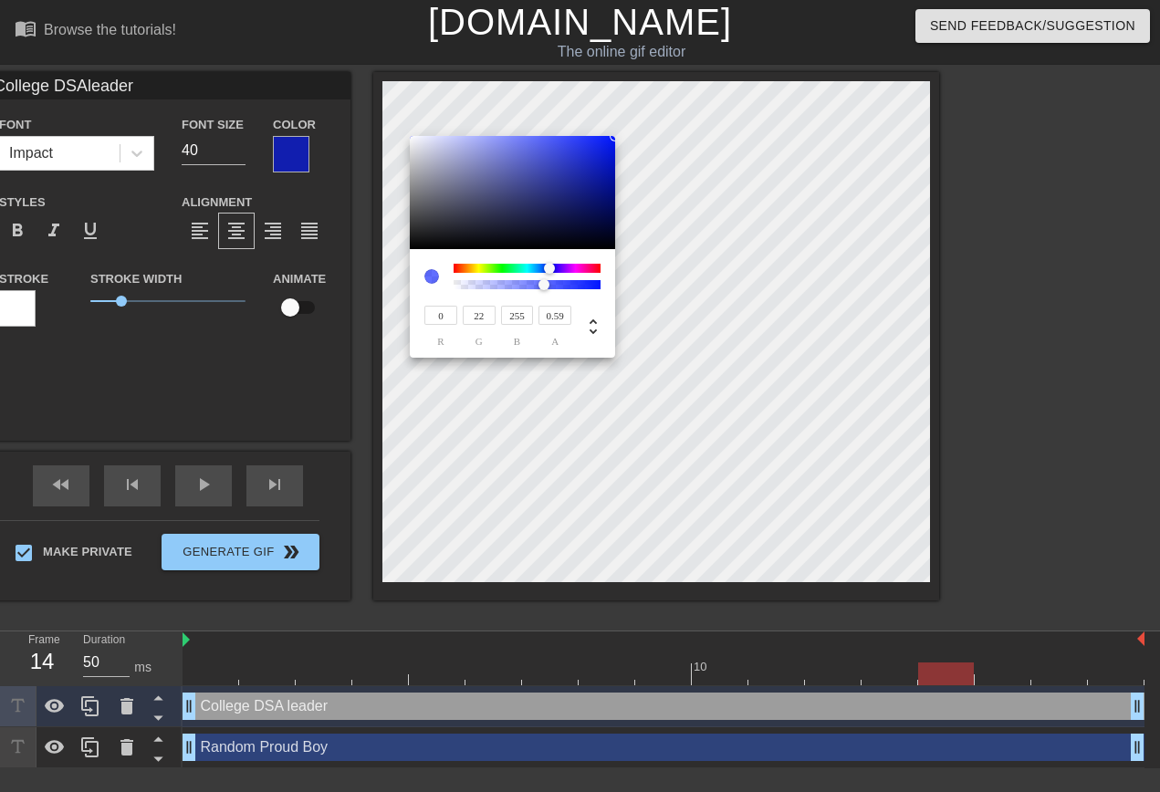
type input "0.58"
drag, startPoint x: 555, startPoint y: 285, endPoint x: 539, endPoint y: 281, distance: 16.8
click at [539, 281] on div at bounding box center [526, 284] width 141 height 9
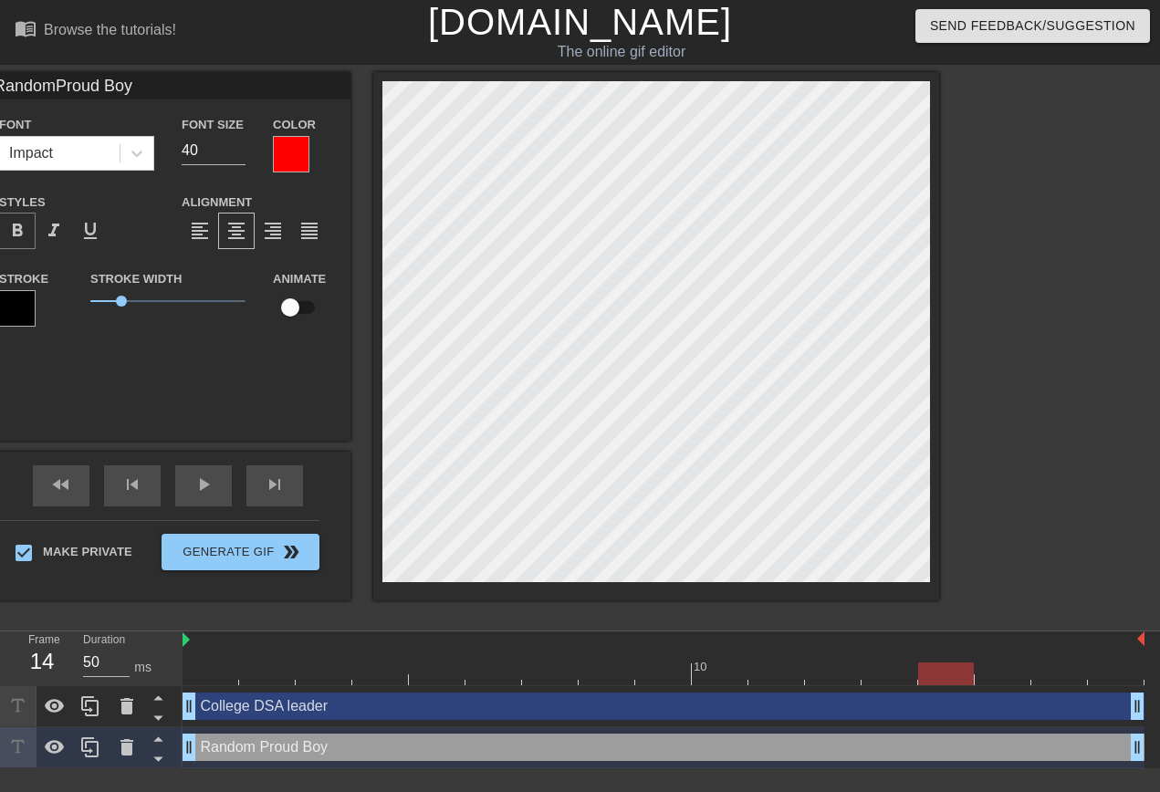
click at [28, 227] on span "format_bold" at bounding box center [17, 231] width 22 height 22
click at [246, 302] on span "1" at bounding box center [167, 301] width 155 height 22
type input "RandomProud Boy"
drag, startPoint x: 263, startPoint y: 301, endPoint x: 284, endPoint y: 301, distance: 21.0
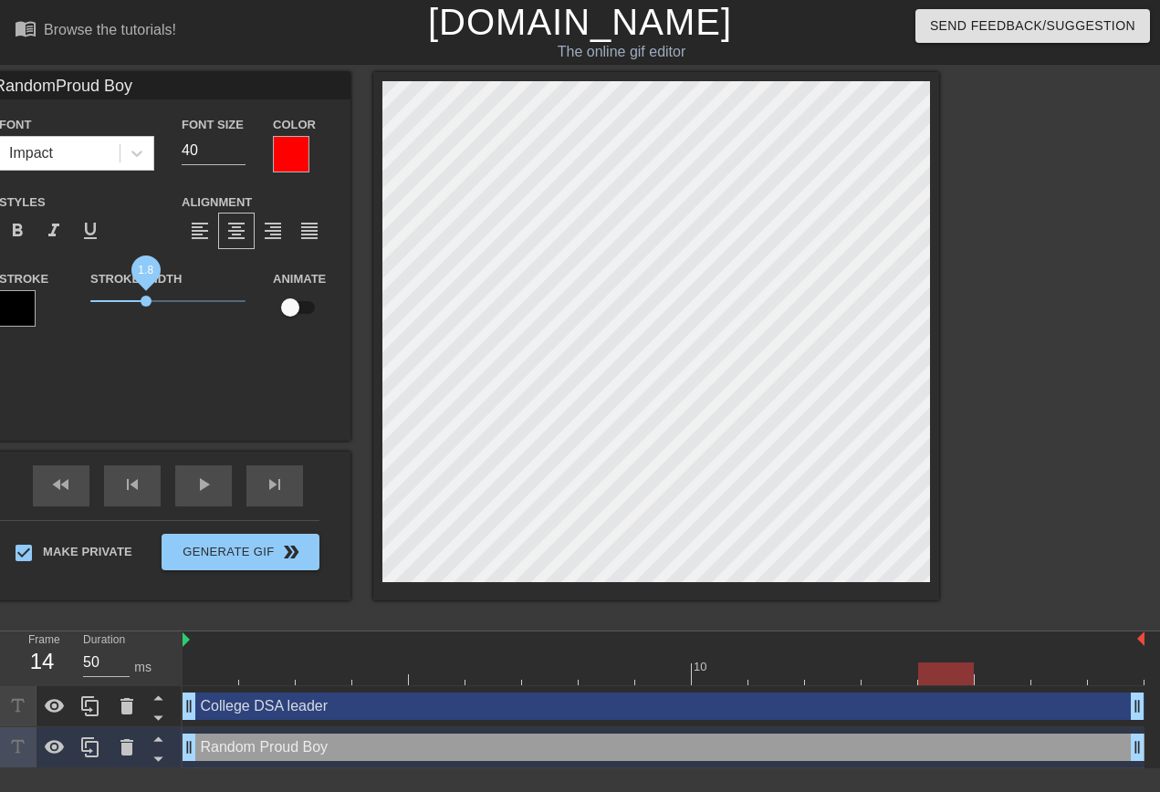
click at [152, 301] on span "1.8" at bounding box center [146, 301] width 11 height 11
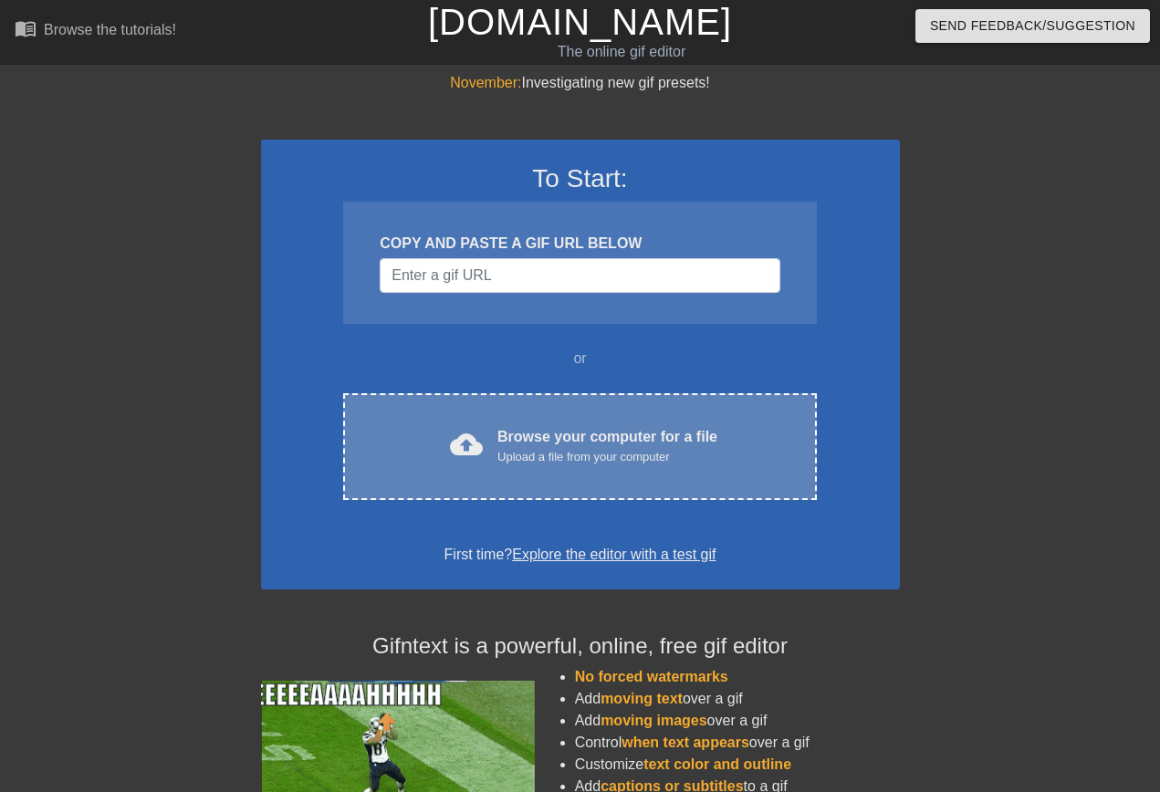
click at [557, 454] on div "Upload a file from your computer" at bounding box center [608, 457] width 220 height 18
